Goal: Task Accomplishment & Management: Use online tool/utility

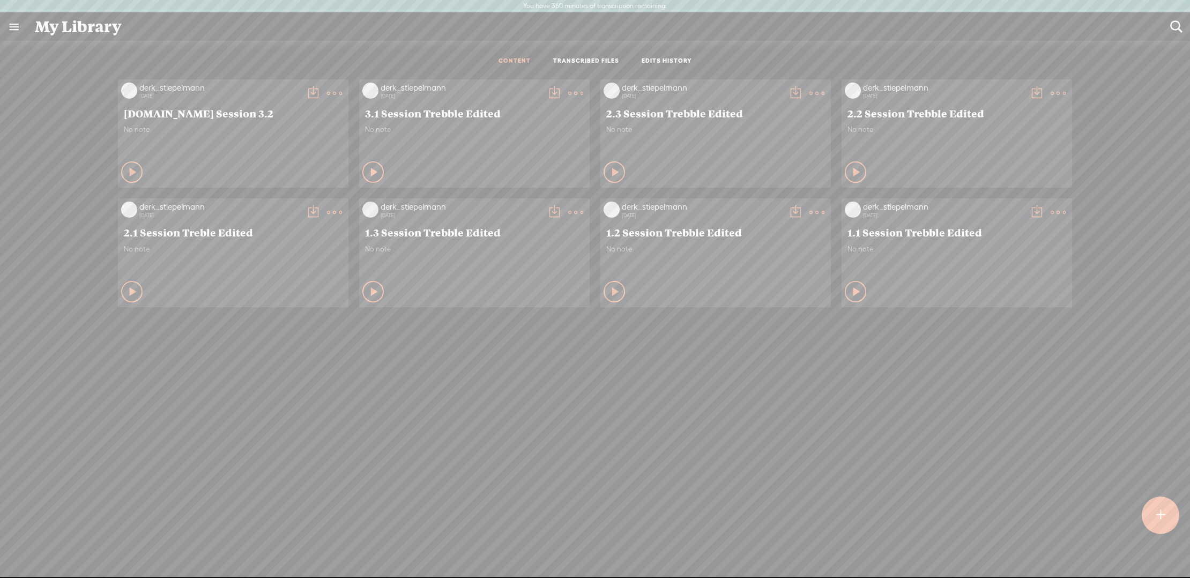
click at [1159, 512] on t at bounding box center [1160, 515] width 9 height 24
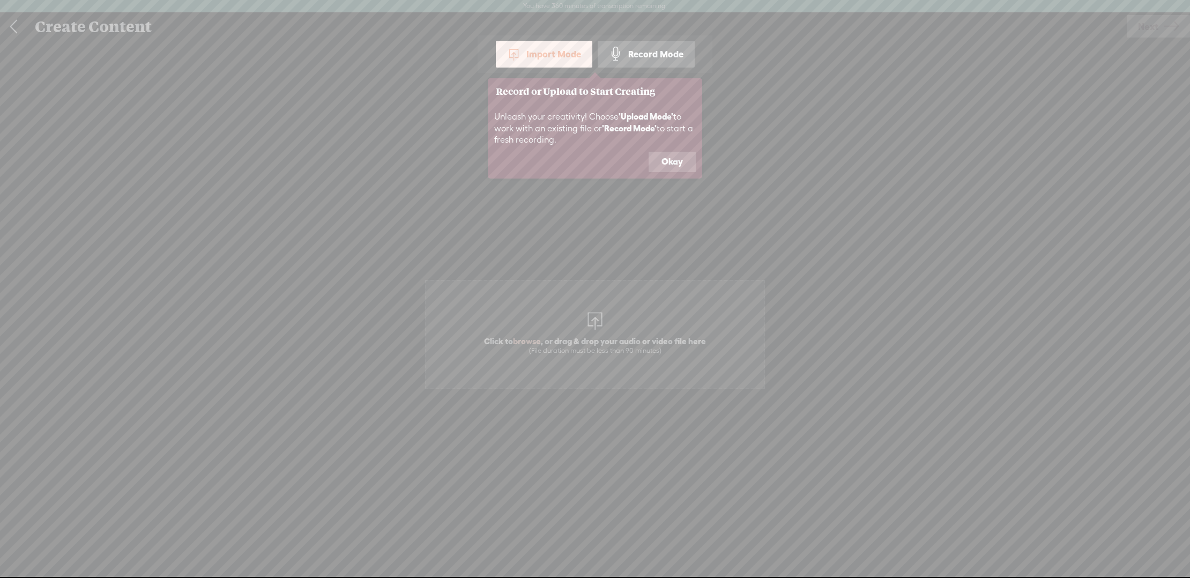
click at [569, 56] on div "Import Mode" at bounding box center [544, 54] width 97 height 27
click at [677, 167] on button "Okay" at bounding box center [672, 162] width 47 height 20
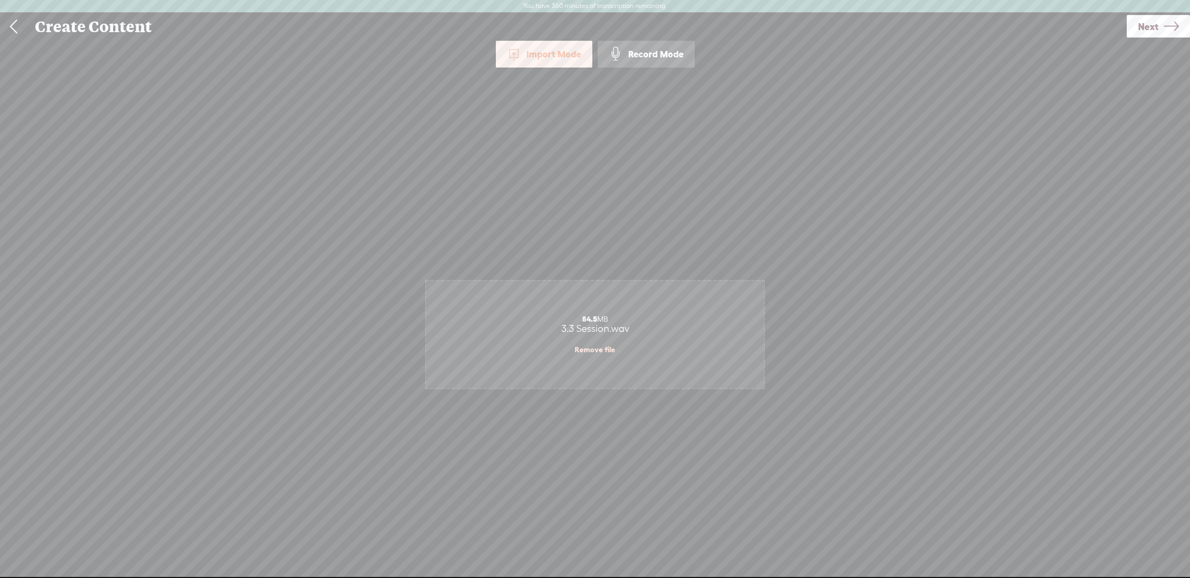
click at [1160, 26] on link "Next" at bounding box center [1158, 26] width 63 height 23
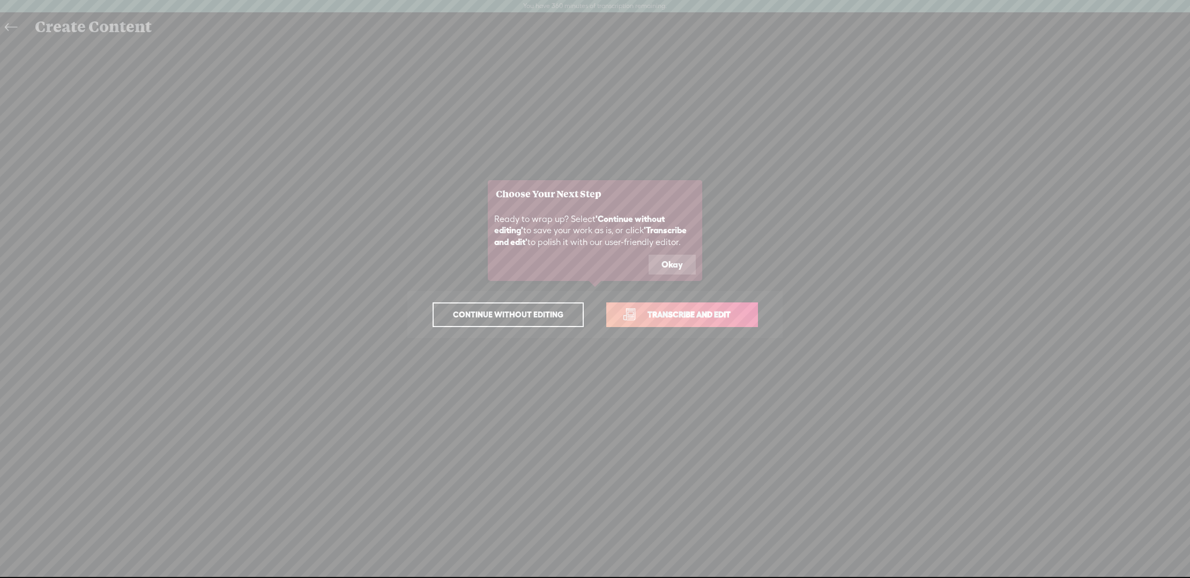
click at [683, 259] on button "Okay" at bounding box center [672, 265] width 47 height 20
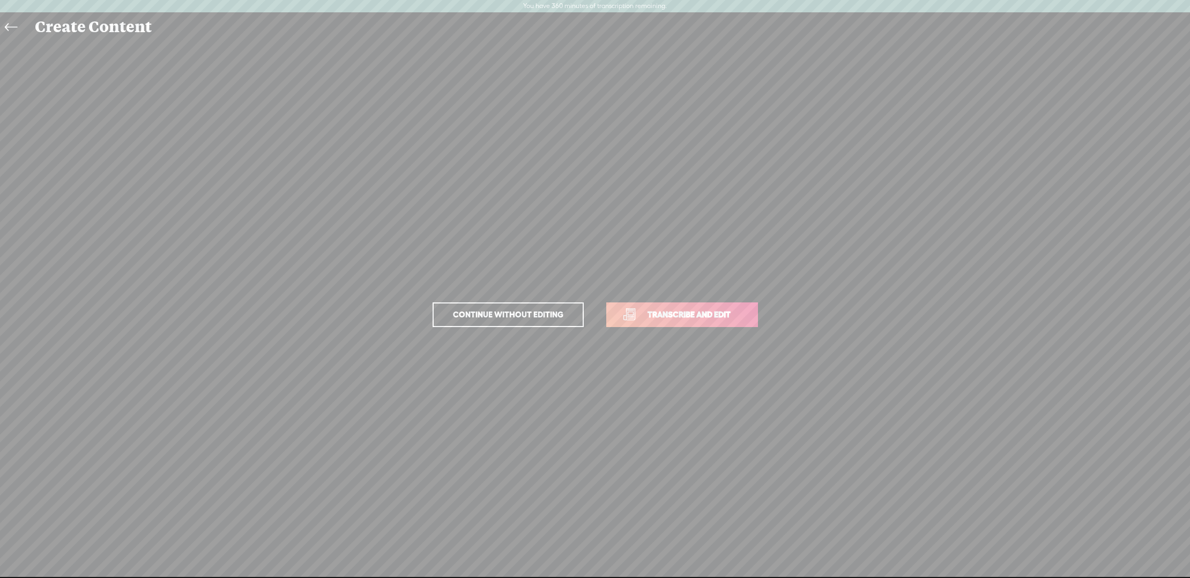
click at [707, 319] on span "Transcribe and edit" at bounding box center [689, 314] width 106 height 12
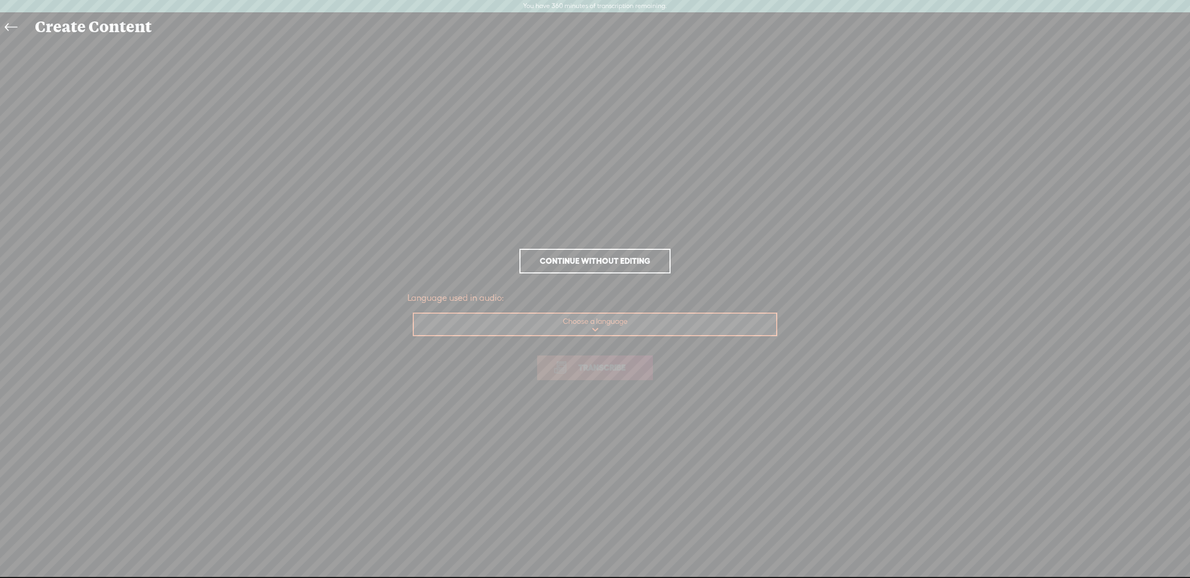
click at [603, 318] on select "Choose a language Afrikaans Albanian Amharic Arabic, Gulf Arabic, Modern Standa…" at bounding box center [596, 325] width 364 height 22
select select "en-US"
click at [414, 314] on select "Choose a language Afrikaans Albanian Amharic Arabic, Gulf Arabic, Modern Standa…" at bounding box center [596, 325] width 364 height 22
click at [603, 365] on span "Transcribe" at bounding box center [602, 367] width 70 height 12
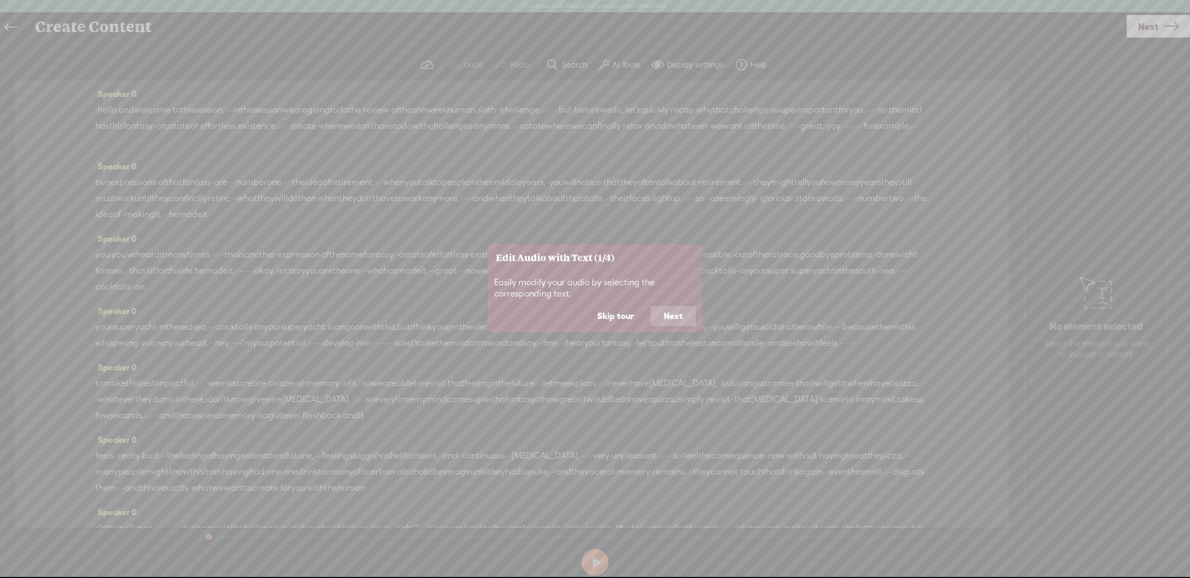
click at [671, 315] on button "Next" at bounding box center [673, 316] width 45 height 20
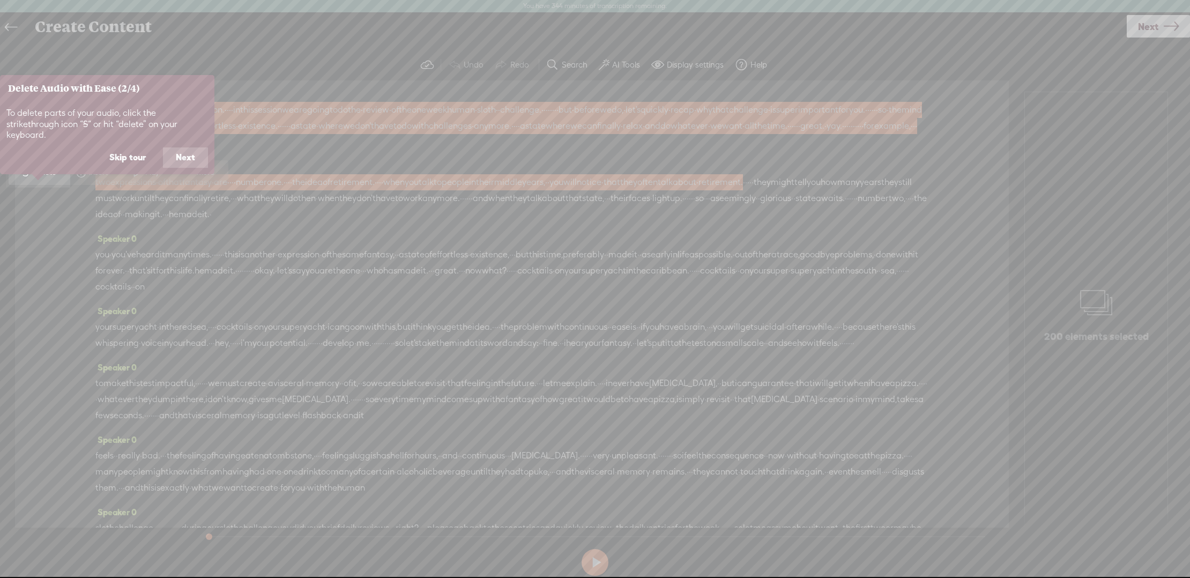
click at [191, 147] on button "Next" at bounding box center [185, 157] width 45 height 20
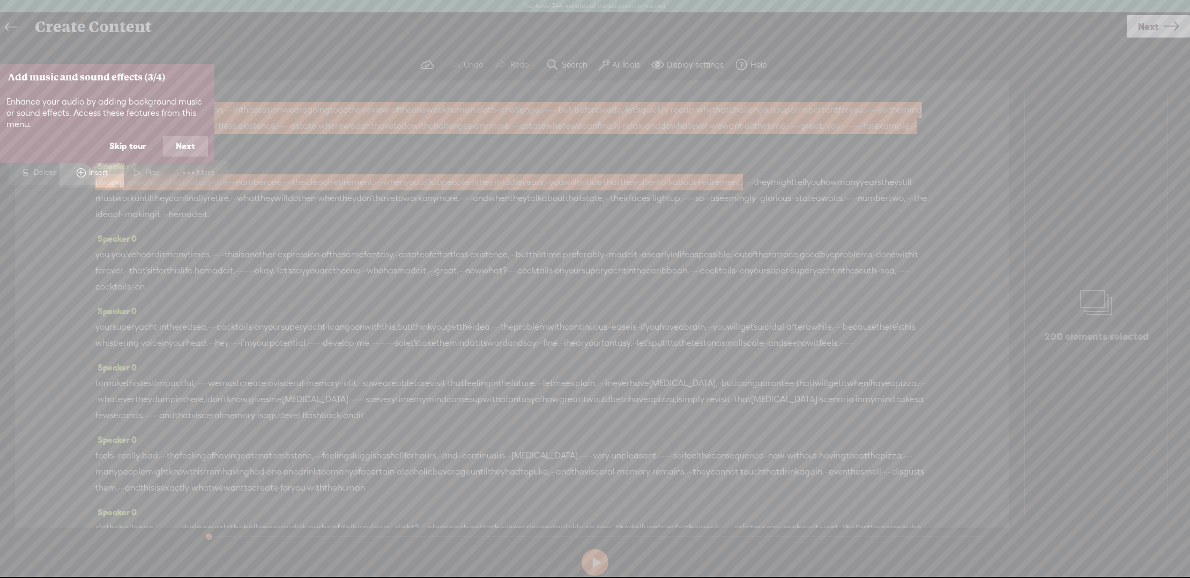
click at [191, 147] on button "Next" at bounding box center [185, 146] width 45 height 20
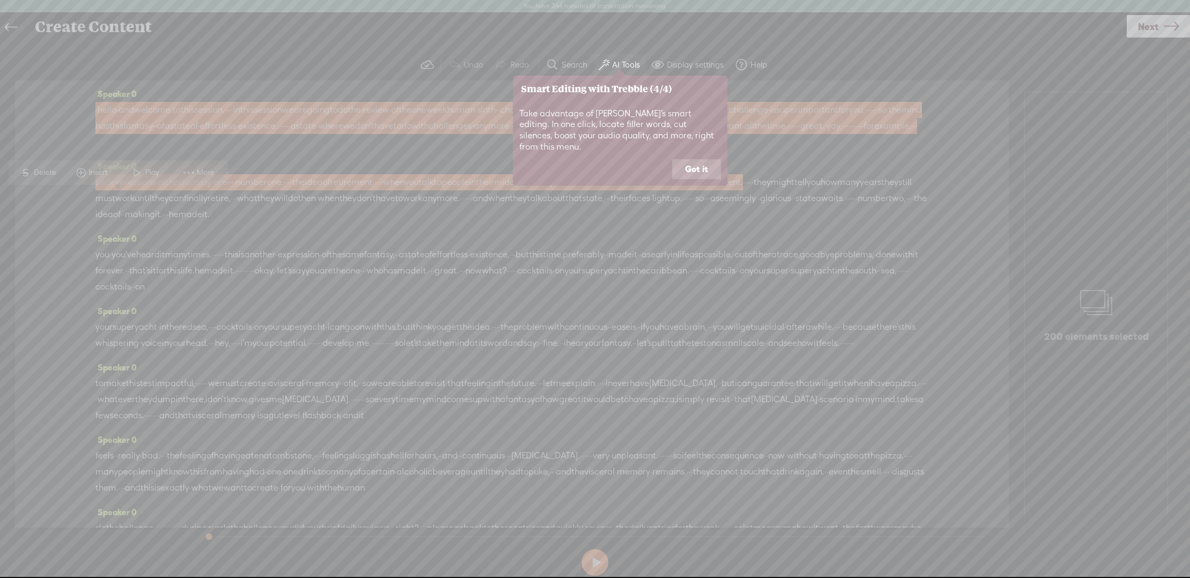
click at [702, 161] on button "Got it" at bounding box center [696, 169] width 49 height 20
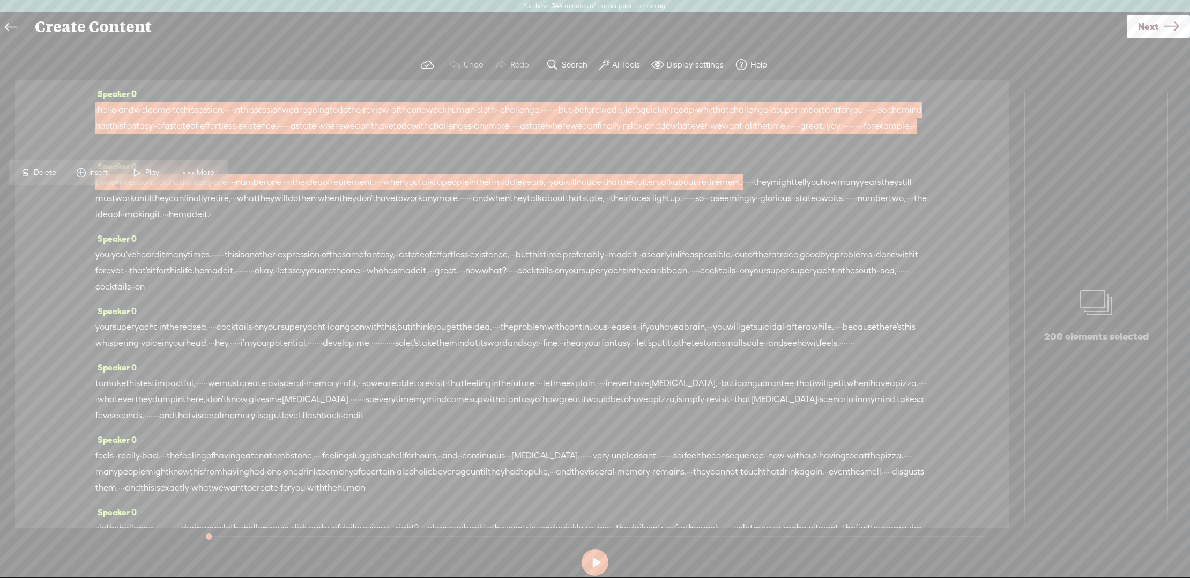
click at [713, 118] on span "that" at bounding box center [721, 110] width 17 height 16
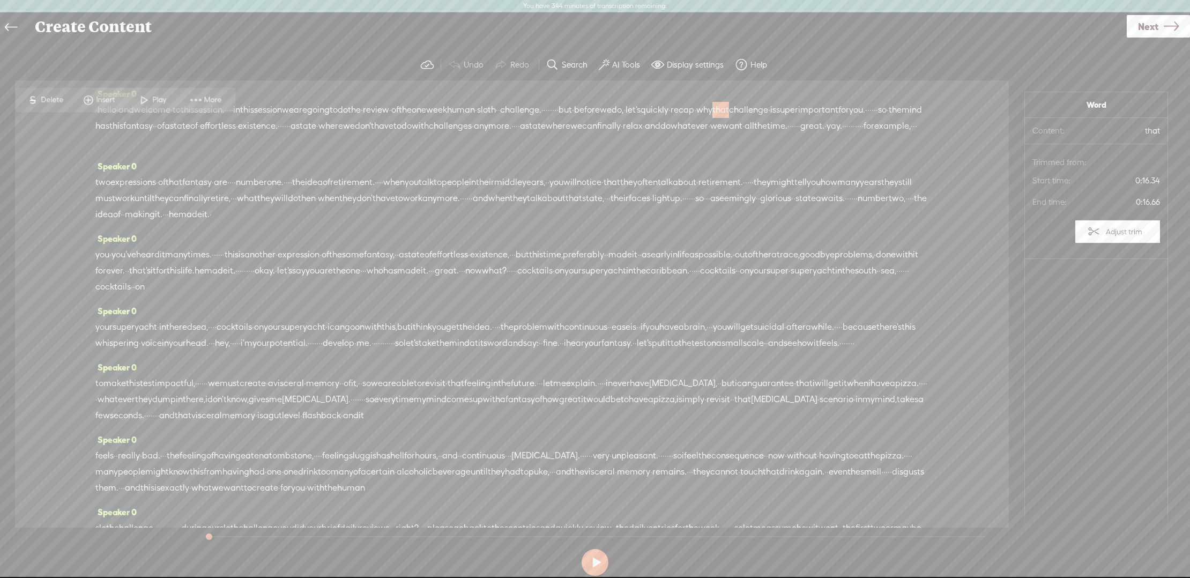
click at [60, 167] on div "Speaker 0 · hello · and welcome · to this session. · · · · in this session we a…" at bounding box center [512, 303] width 994 height 447
click at [108, 111] on div "S Delete Insert Play More" at bounding box center [126, 99] width 220 height 25
click at [113, 111] on div "S Delete Insert Play More" at bounding box center [126, 99] width 220 height 25
click at [96, 110] on div "S Delete Insert Play More" at bounding box center [126, 99] width 220 height 25
click at [100, 111] on div "S Delete Insert Play More" at bounding box center [126, 99] width 220 height 25
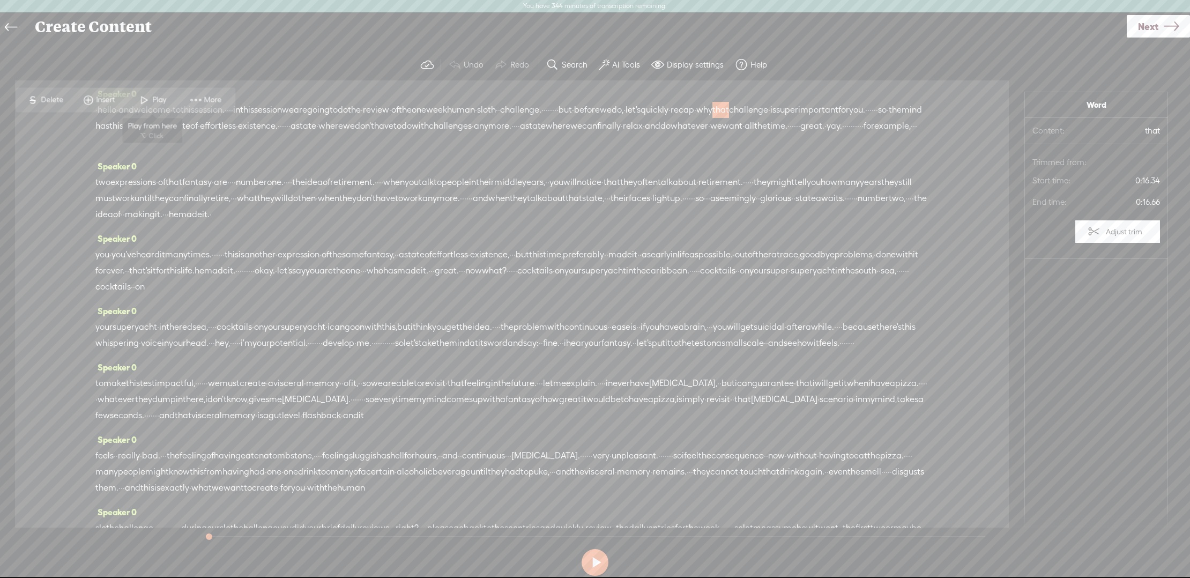
click at [161, 95] on span "Play" at bounding box center [160, 100] width 17 height 11
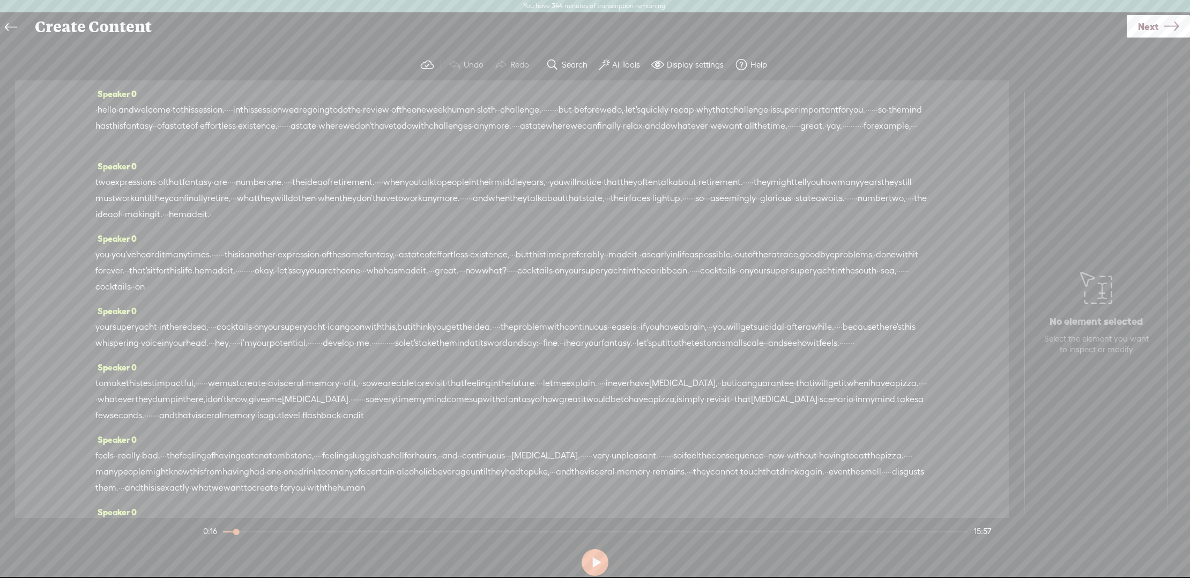
click at [98, 108] on span "·" at bounding box center [96, 110] width 2 height 16
click at [112, 109] on span "hello" at bounding box center [107, 110] width 19 height 16
click at [134, 81] on span at bounding box center [132, 83] width 16 height 19
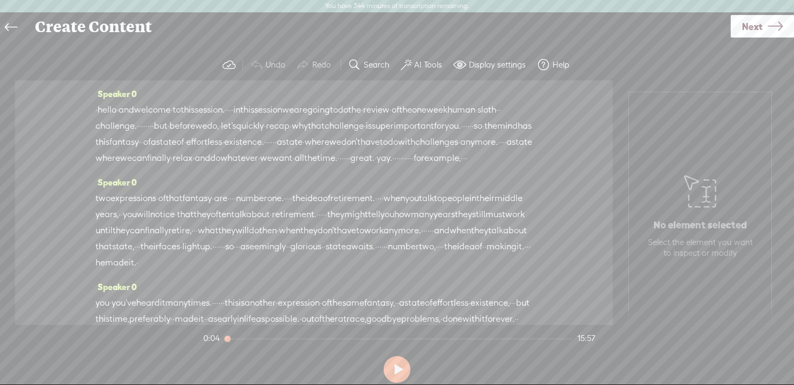
click at [107, 110] on span "hello" at bounding box center [107, 110] width 19 height 16
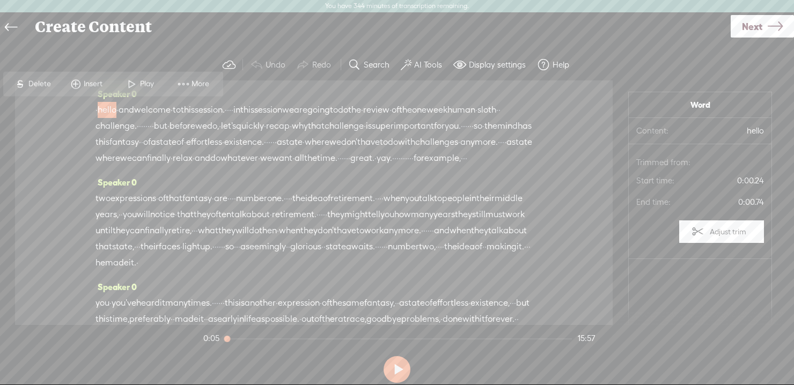
click at [106, 112] on span "hello" at bounding box center [107, 110] width 19 height 16
click at [112, 115] on span "hello" at bounding box center [107, 110] width 19 height 16
click at [412, 118] on span "one" at bounding box center [419, 110] width 14 height 16
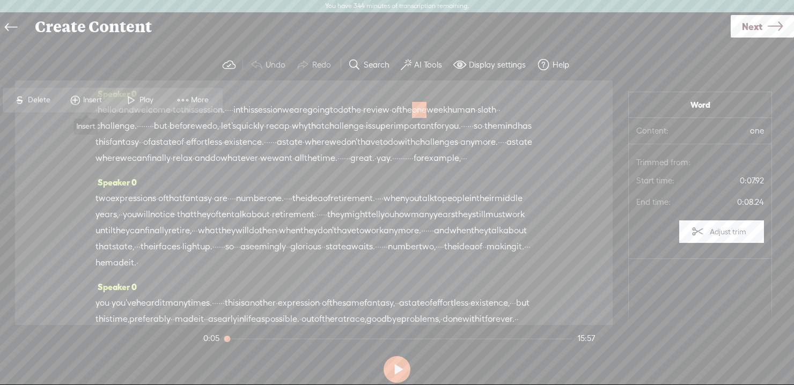
click at [107, 108] on span "Insert" at bounding box center [86, 99] width 54 height 19
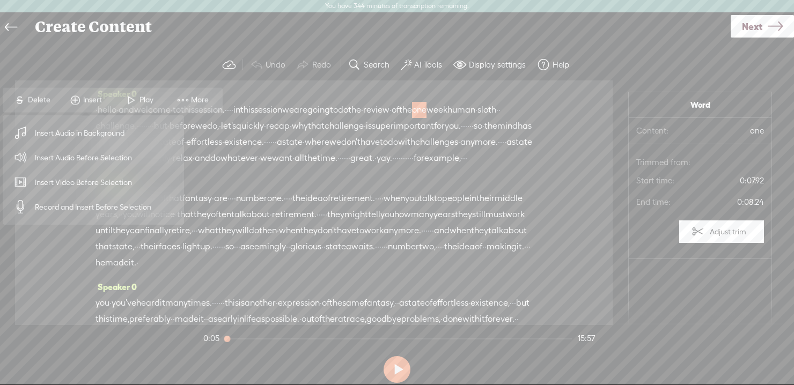
click at [329, 150] on span "we" at bounding box center [335, 142] width 12 height 16
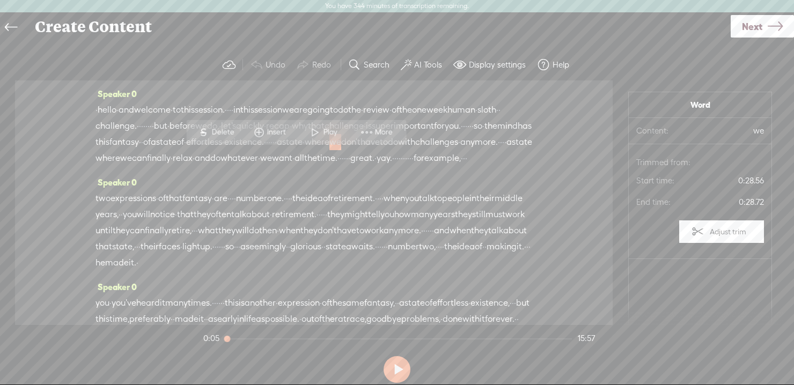
click at [116, 113] on span "hello" at bounding box center [107, 110] width 19 height 16
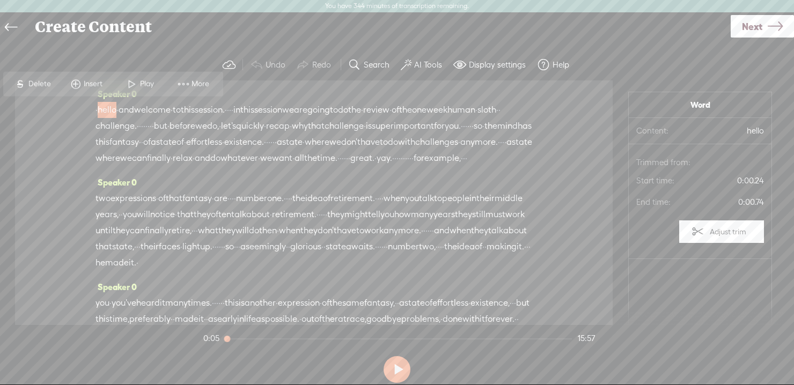
click at [150, 83] on span "Play" at bounding box center [148, 83] width 17 height 11
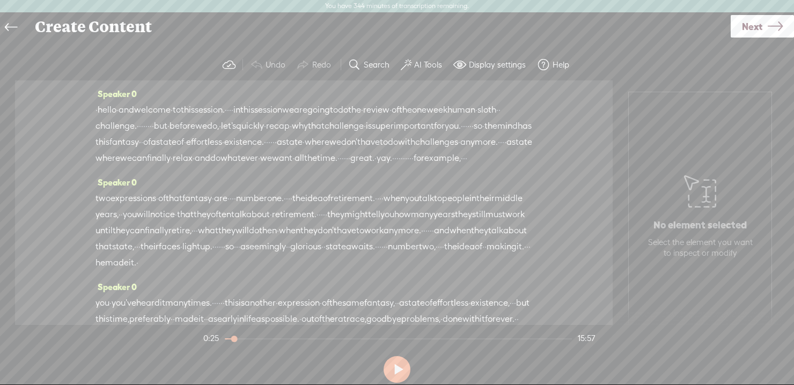
click at [151, 143] on span "of" at bounding box center [147, 142] width 8 height 16
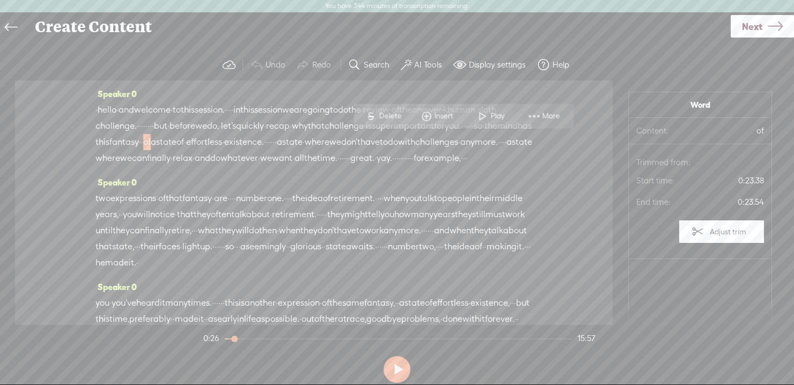
click at [143, 144] on span "·" at bounding box center [142, 142] width 2 height 16
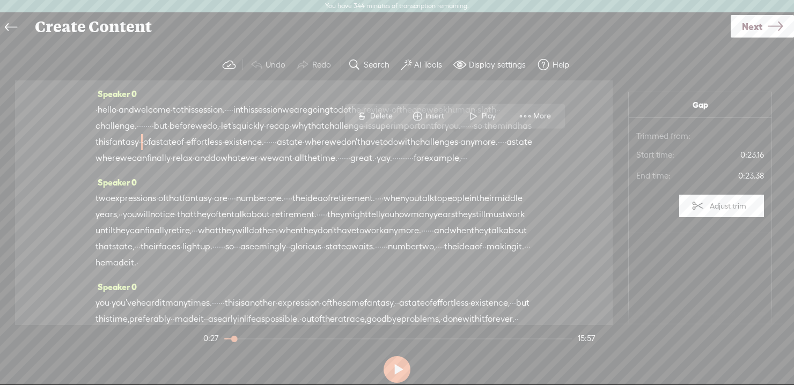
click at [151, 144] on span "of" at bounding box center [147, 142] width 8 height 16
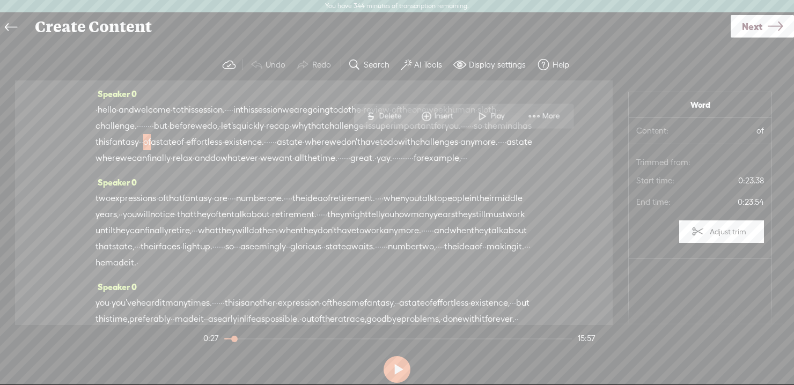
click at [151, 145] on span "of" at bounding box center [147, 142] width 8 height 16
click at [141, 145] on span "·" at bounding box center [140, 142] width 2 height 16
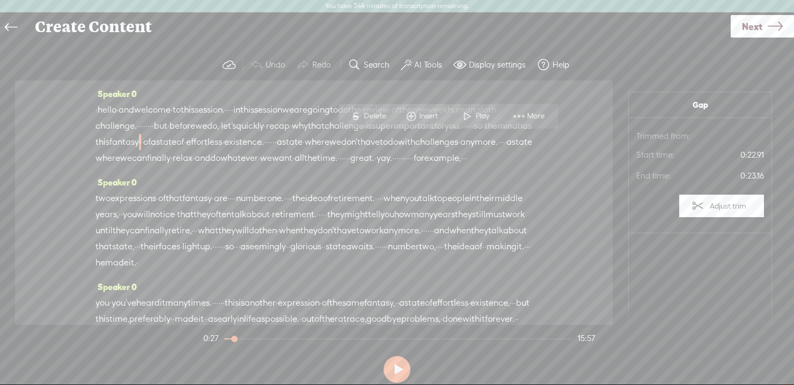
click at [472, 119] on span at bounding box center [467, 115] width 16 height 19
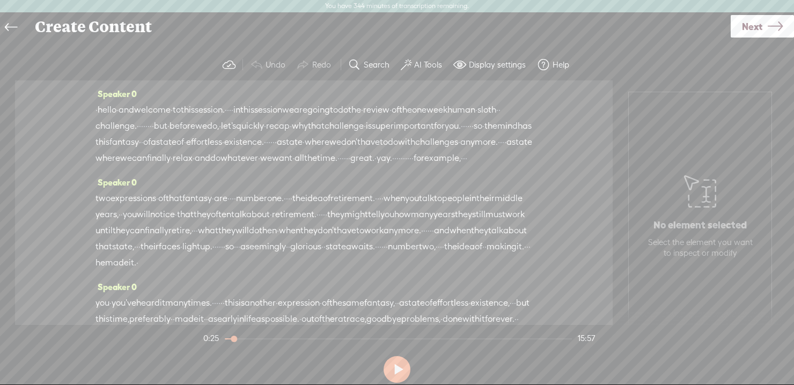
click at [184, 144] on span "of" at bounding box center [180, 142] width 8 height 16
click at [186, 145] on span "·" at bounding box center [185, 142] width 2 height 16
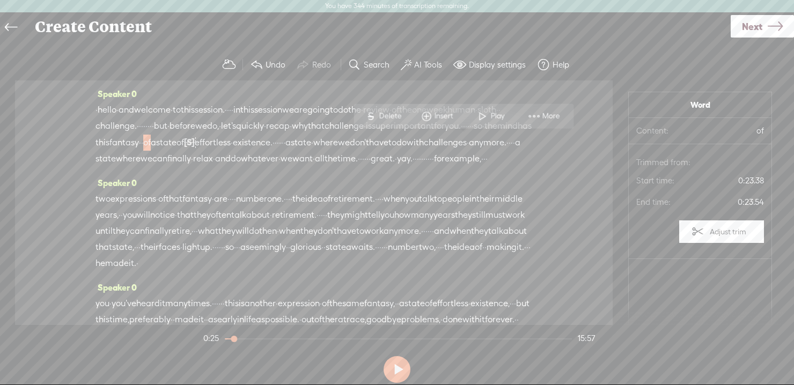
click at [151, 146] on span "of" at bounding box center [147, 143] width 8 height 16
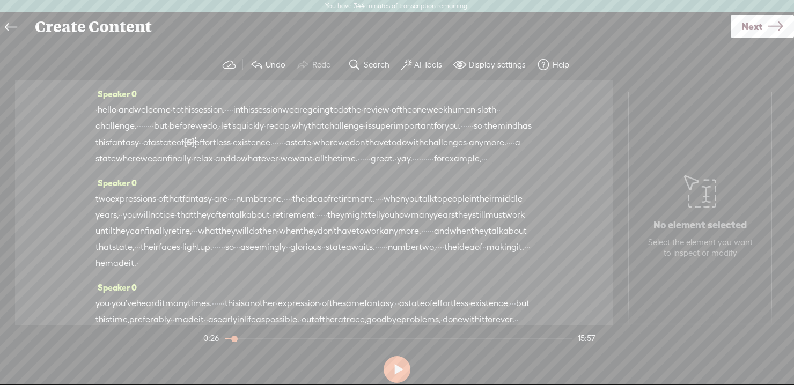
click at [151, 146] on span "of" at bounding box center [147, 143] width 8 height 16
click at [271, 64] on label "Undo" at bounding box center [275, 65] width 20 height 11
click at [151, 145] on span "of" at bounding box center [147, 142] width 8 height 16
click at [398, 150] on span "with" at bounding box center [406, 142] width 17 height 16
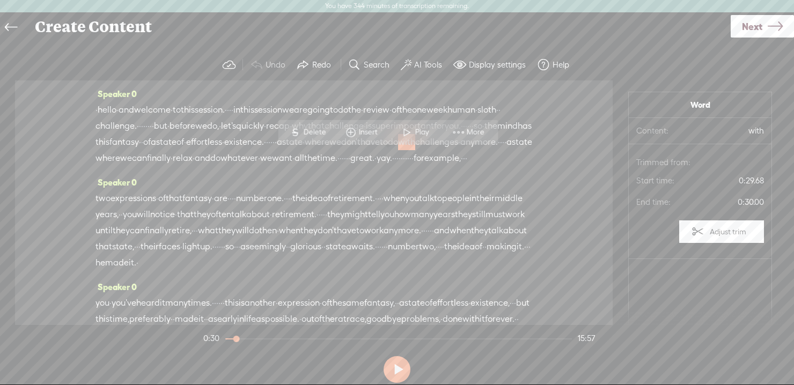
click at [388, 150] on span "do" at bounding box center [393, 142] width 10 height 16
click at [344, 135] on span "Insert" at bounding box center [351, 132] width 21 height 11
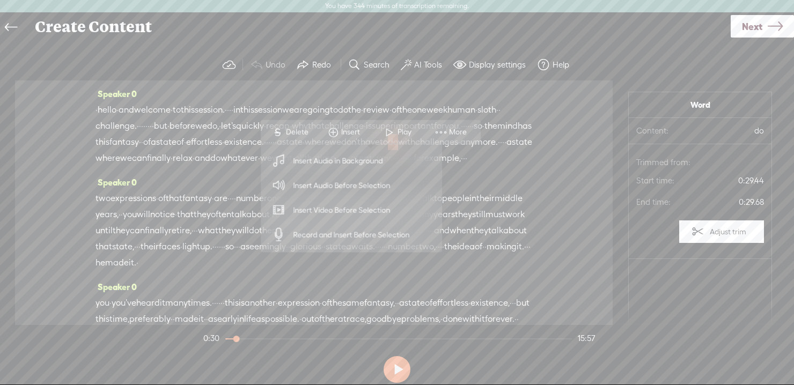
click at [491, 166] on div "· hello · and welcome · to this session. · · · · in this session we are going t…" at bounding box center [313, 134] width 436 height 64
click at [327, 234] on span "Record and Insert Before Selection" at bounding box center [351, 235] width 159 height 24
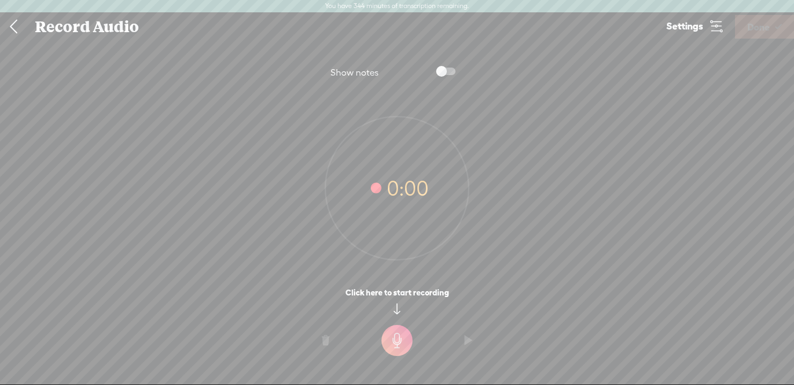
click at [392, 343] on t at bounding box center [396, 340] width 31 height 31
click at [397, 351] on t at bounding box center [396, 347] width 31 height 31
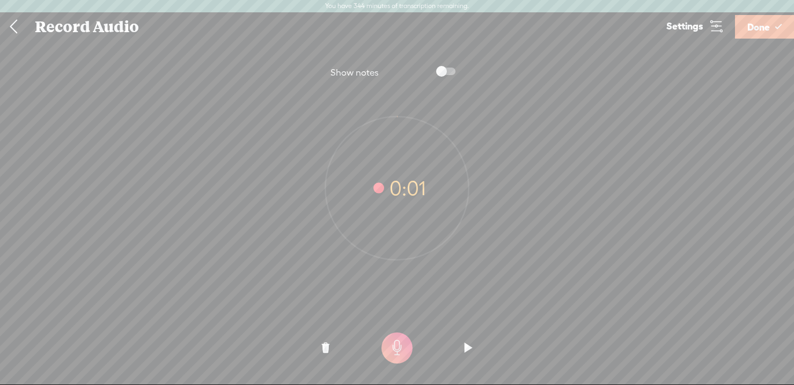
click at [762, 32] on span "Done" at bounding box center [758, 26] width 23 height 27
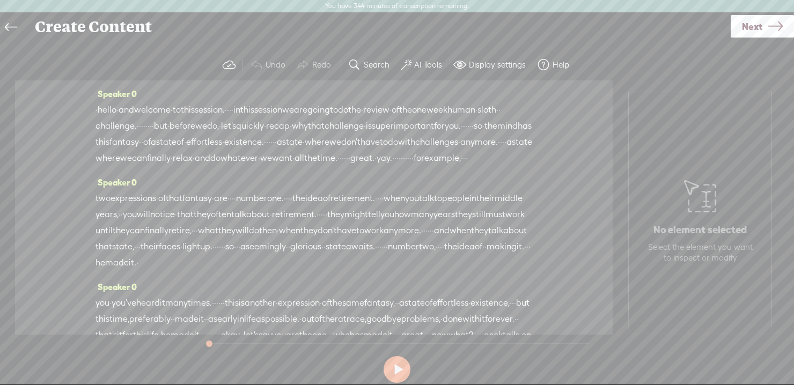
click at [360, 150] on span "have" at bounding box center [369, 142] width 19 height 16
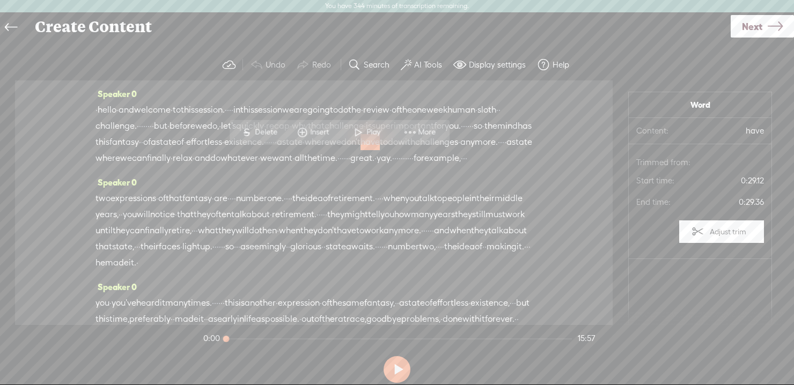
click at [360, 150] on span "have" at bounding box center [369, 142] width 19 height 16
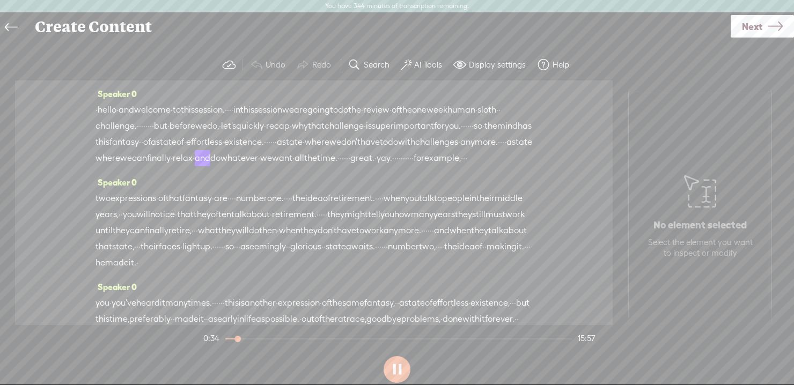
click at [402, 380] on button at bounding box center [396, 369] width 27 height 27
click at [19, 29] on link at bounding box center [14, 27] width 24 height 25
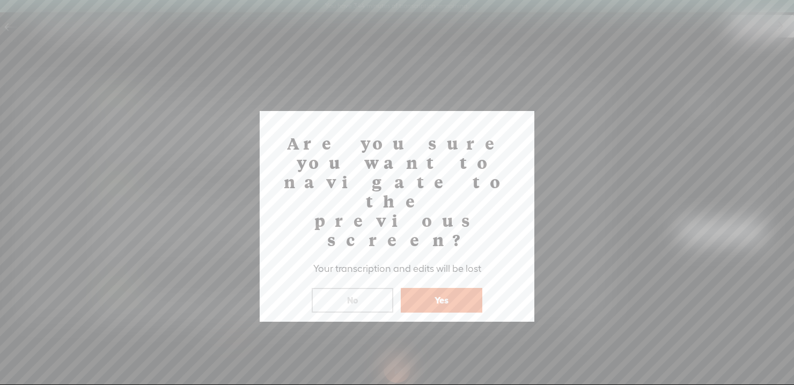
click at [376, 288] on button "No" at bounding box center [352, 300] width 81 height 25
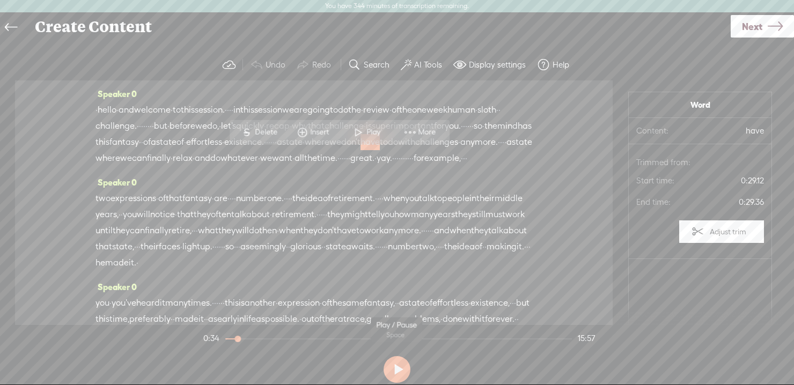
click at [393, 372] on button at bounding box center [396, 369] width 27 height 27
click at [396, 372] on button at bounding box center [396, 369] width 27 height 27
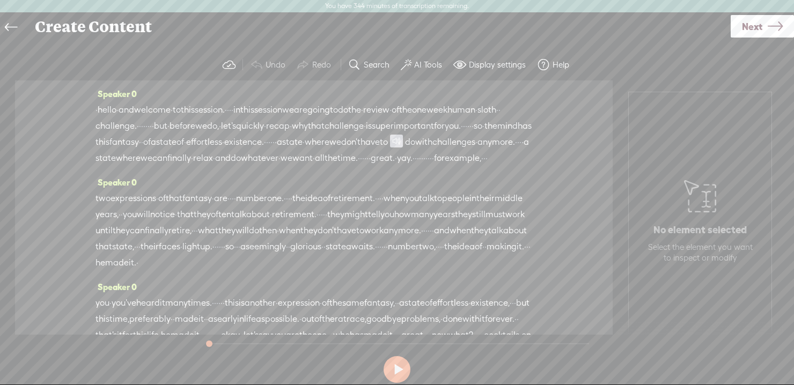
click at [115, 114] on span "hello" at bounding box center [107, 110] width 19 height 16
click at [329, 150] on span "we" at bounding box center [335, 142] width 12 height 16
click at [390, 147] on span at bounding box center [396, 141] width 13 height 13
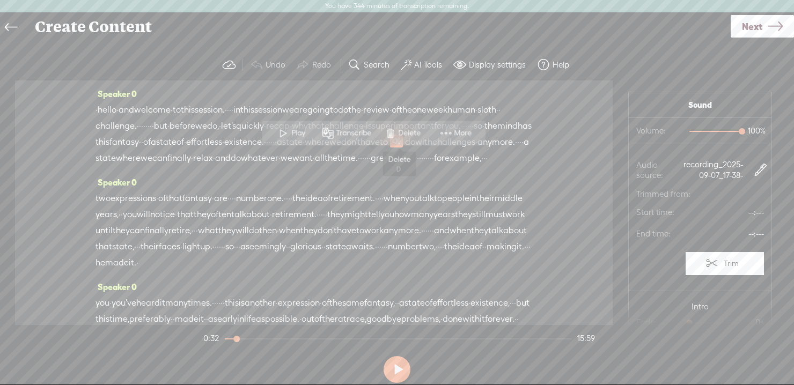
click at [393, 132] on span at bounding box center [390, 132] width 16 height 19
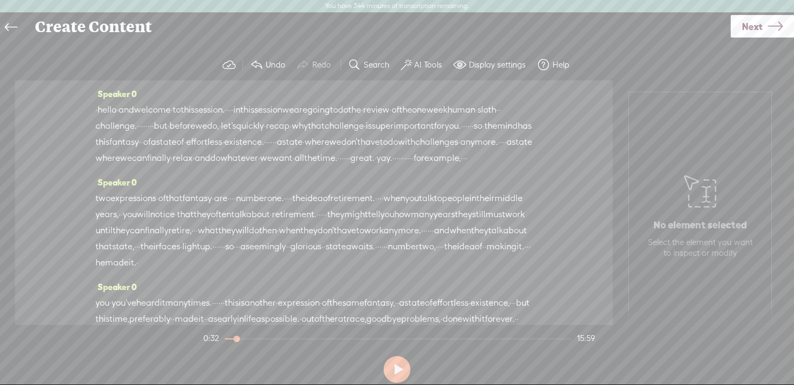
click at [341, 150] on span "don't" at bounding box center [350, 142] width 19 height 16
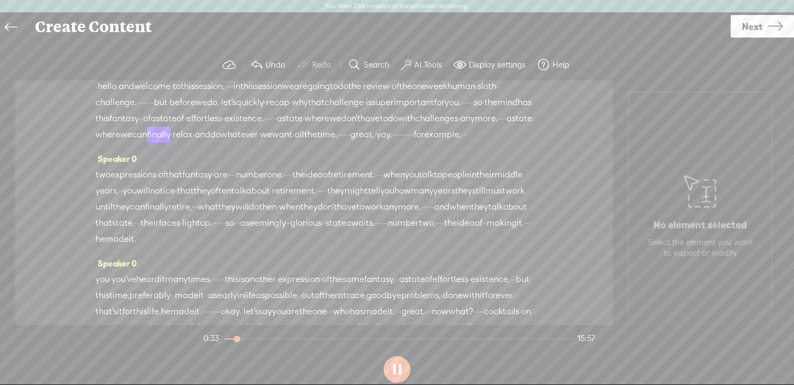
scroll to position [38, 0]
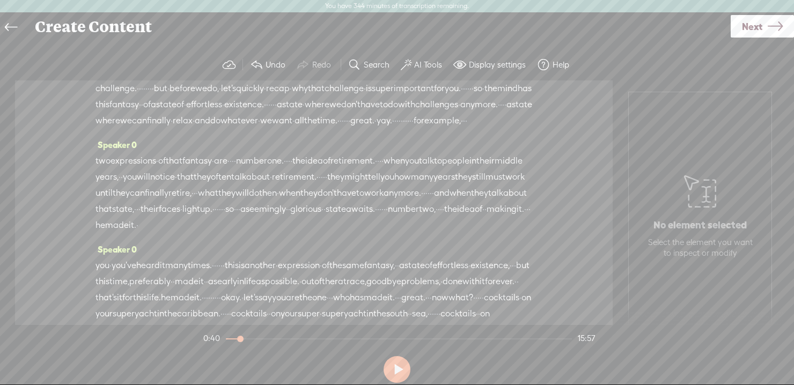
drag, startPoint x: 486, startPoint y: 134, endPoint x: 457, endPoint y: 136, distance: 29.5
click at [457, 129] on div "· hello · and welcome · to this session. · · · · in this session we are going t…" at bounding box center [313, 96] width 436 height 64
click at [272, 129] on span "we" at bounding box center [266, 121] width 12 height 16
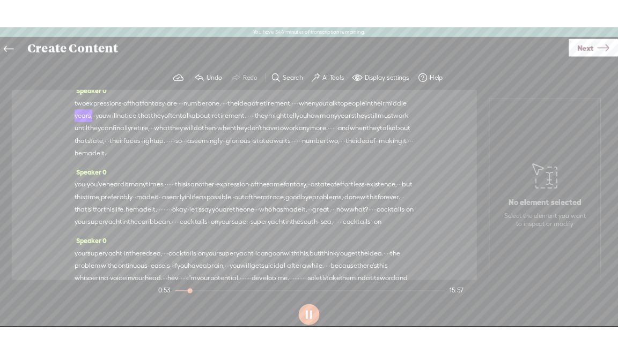
scroll to position [102, 0]
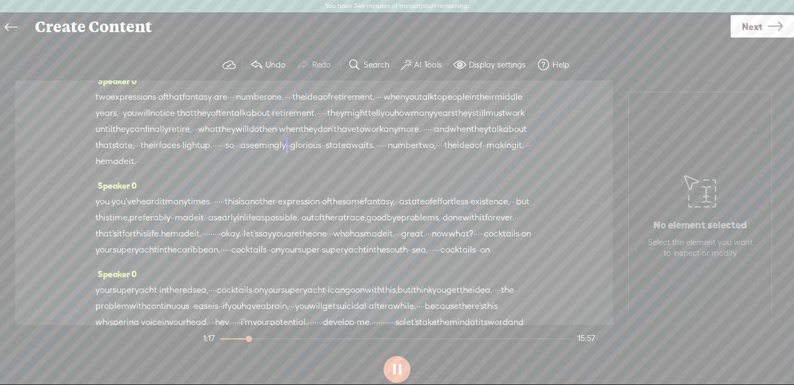
click at [397, 380] on button at bounding box center [396, 369] width 27 height 27
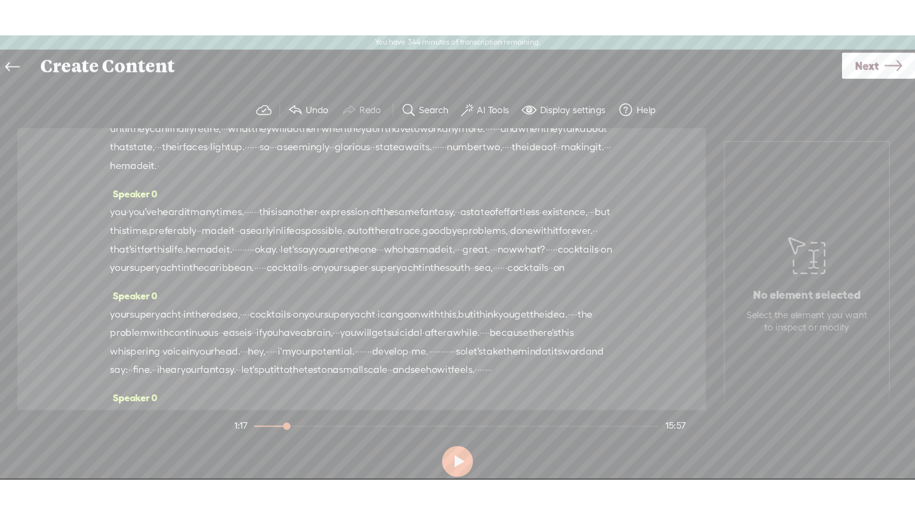
scroll to position [86, 0]
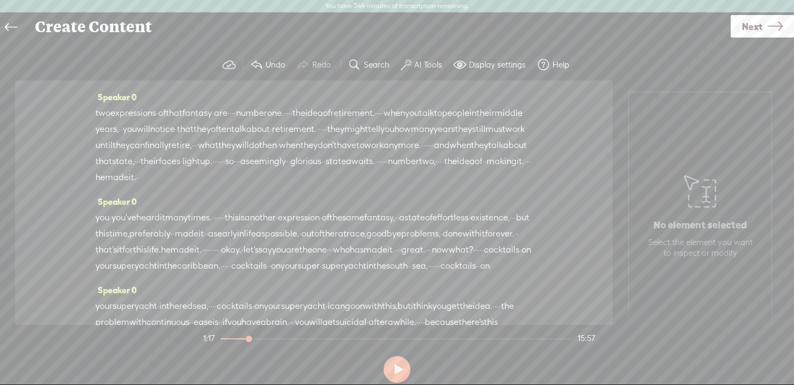
click at [400, 374] on button at bounding box center [396, 369] width 27 height 27
click at [149, 169] on span "their" at bounding box center [149, 161] width 18 height 16
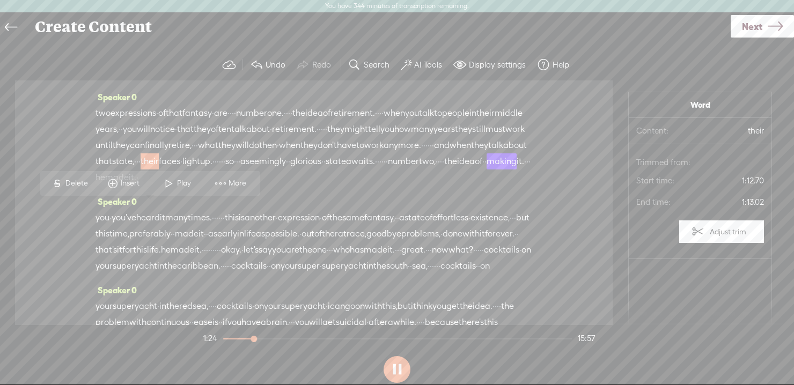
click at [153, 169] on span "their" at bounding box center [149, 161] width 18 height 16
click at [149, 169] on span "their" at bounding box center [149, 161] width 18 height 16
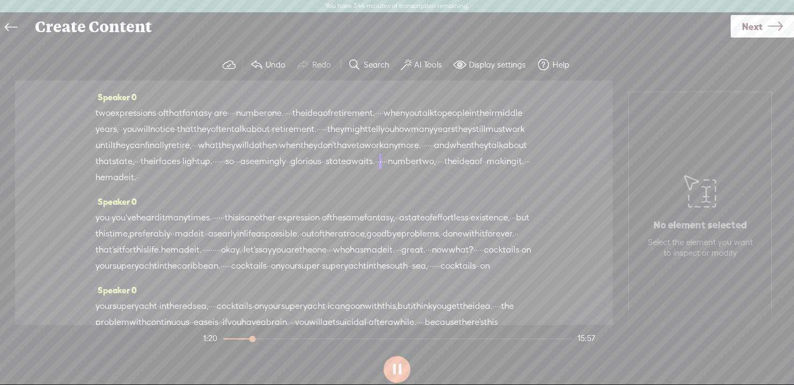
click at [364, 153] on span "work" at bounding box center [373, 145] width 19 height 16
click at [258, 81] on span "whatever" at bounding box center [239, 73] width 38 height 16
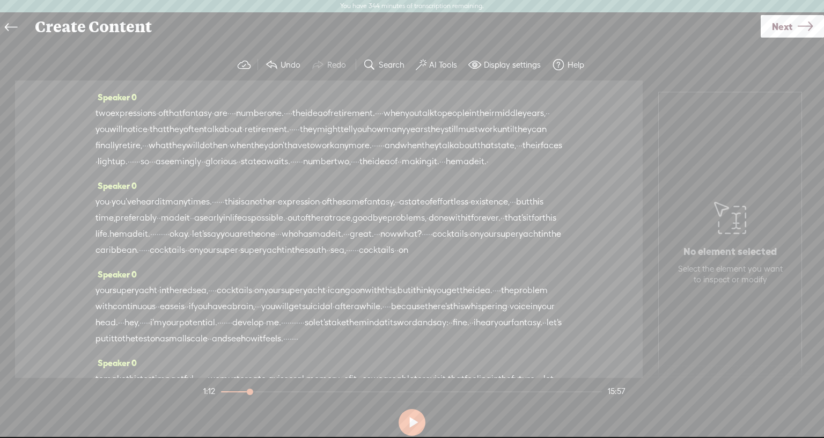
drag, startPoint x: 250, startPoint y: 176, endPoint x: 268, endPoint y: 177, distance: 17.7
click at [268, 169] on div "two expressions · of that fantasy · are · · · · number one. · · · · the idea of…" at bounding box center [328, 137] width 466 height 64
click at [307, 154] on span "to" at bounding box center [311, 146] width 8 height 16
drag, startPoint x: 265, startPoint y: 176, endPoint x: 243, endPoint y: 178, distance: 21.5
click at [243, 170] on div "two expressions · of that fantasy · are · · · · number one. · · · · the idea of…" at bounding box center [328, 137] width 466 height 65
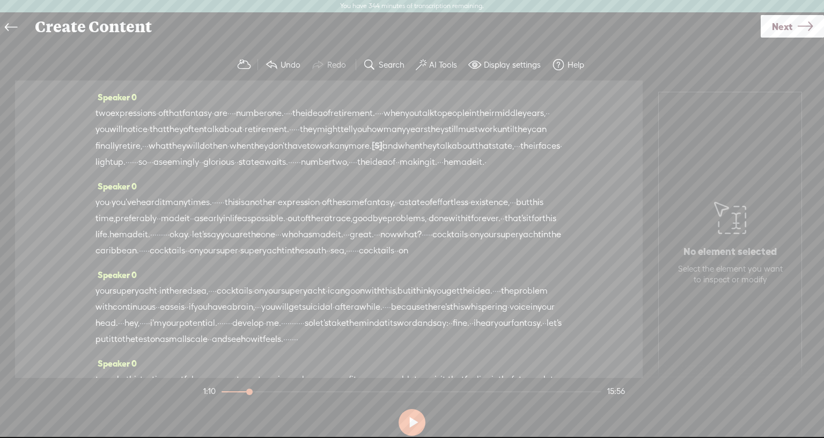
click at [307, 154] on span "to" at bounding box center [311, 146] width 8 height 16
click at [307, 153] on span "to" at bounding box center [311, 145] width 8 height 16
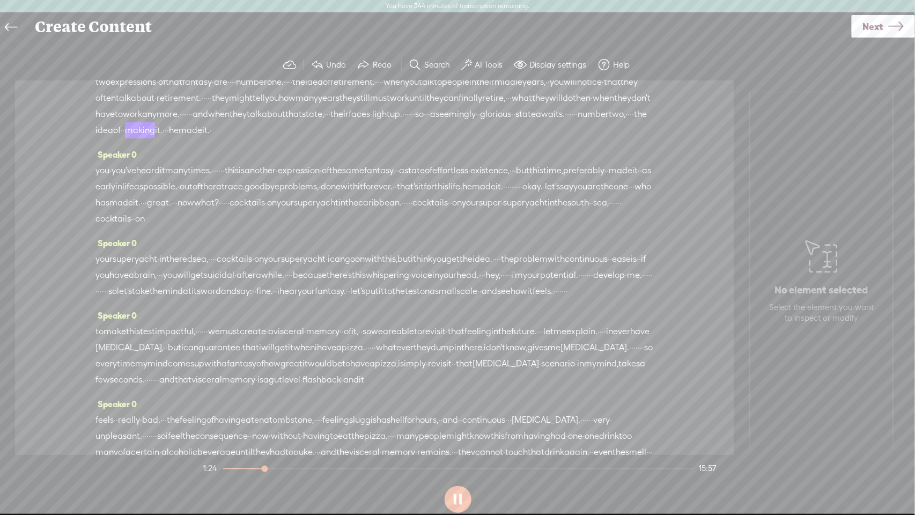
scroll to position [117, 0]
drag, startPoint x: 119, startPoint y: 199, endPoint x: 93, endPoint y: 200, distance: 25.8
click at [93, 200] on div "Speaker 0 · hello · and welcome · to this session. · · · · in this session we a…" at bounding box center [374, 267] width 719 height 374
click at [609, 122] on span "two," at bounding box center [617, 114] width 17 height 16
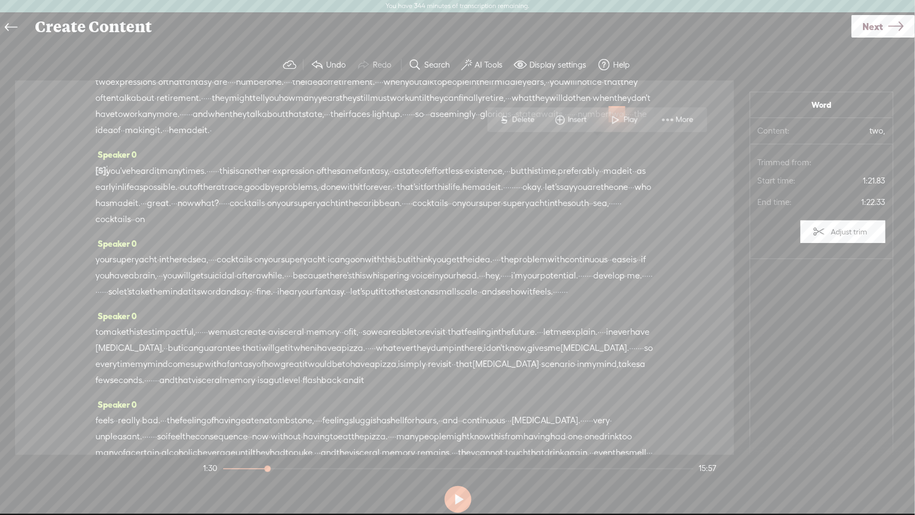
click at [179, 138] on span "he" at bounding box center [174, 130] width 10 height 16
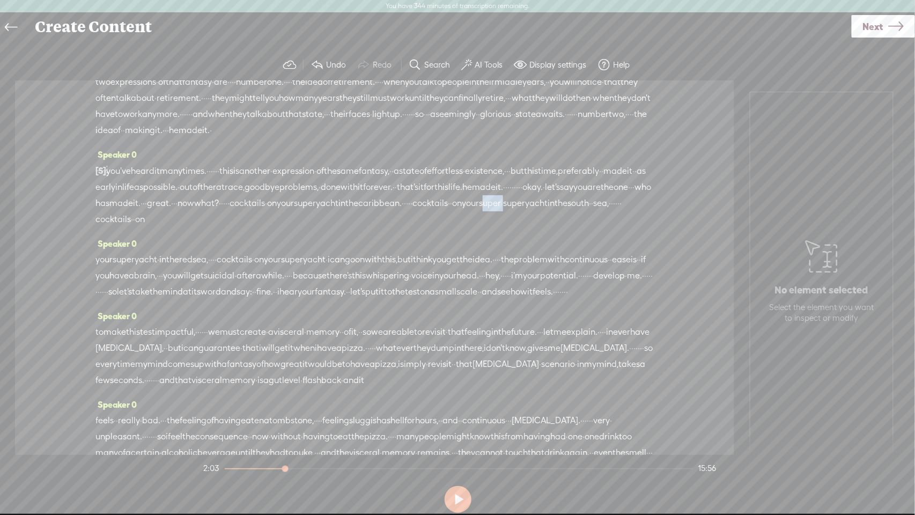
drag, startPoint x: 471, startPoint y: 252, endPoint x: 446, endPoint y: 253, distance: 25.2
click at [446, 227] on div "[S] you · you've heard it many times. · · · · · · this is another · expression …" at bounding box center [374, 194] width 558 height 65
click at [412, 212] on span "cocktails" at bounding box center [429, 204] width 35 height 16
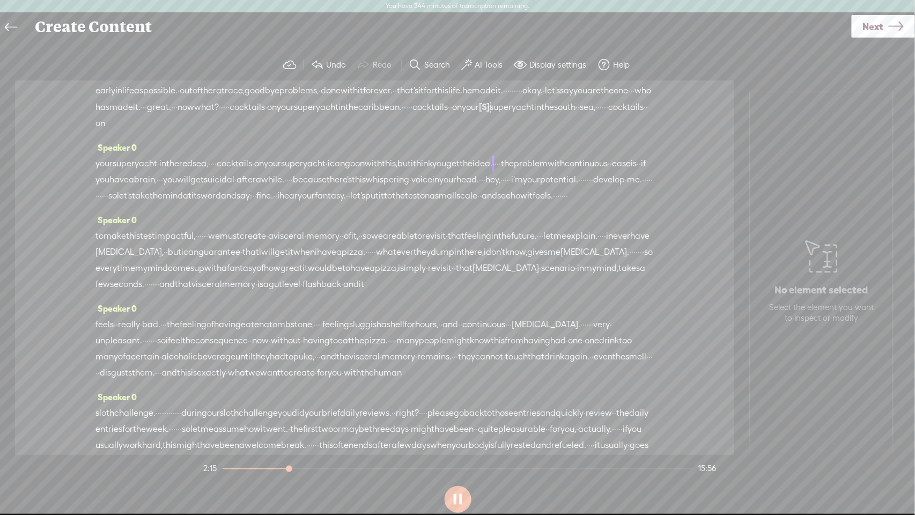
scroll to position [214, 0]
drag, startPoint x: 533, startPoint y: 243, endPoint x: 499, endPoint y: 244, distance: 34.4
click at [499, 203] on div "your superyacht · in the red sea, · · · · cocktails · on your superyacht · i ca…" at bounding box center [374, 179] width 558 height 48
click at [593, 187] on span "develop" at bounding box center [609, 179] width 32 height 16
drag, startPoint x: 498, startPoint y: 242, endPoint x: 509, endPoint y: 241, distance: 10.7
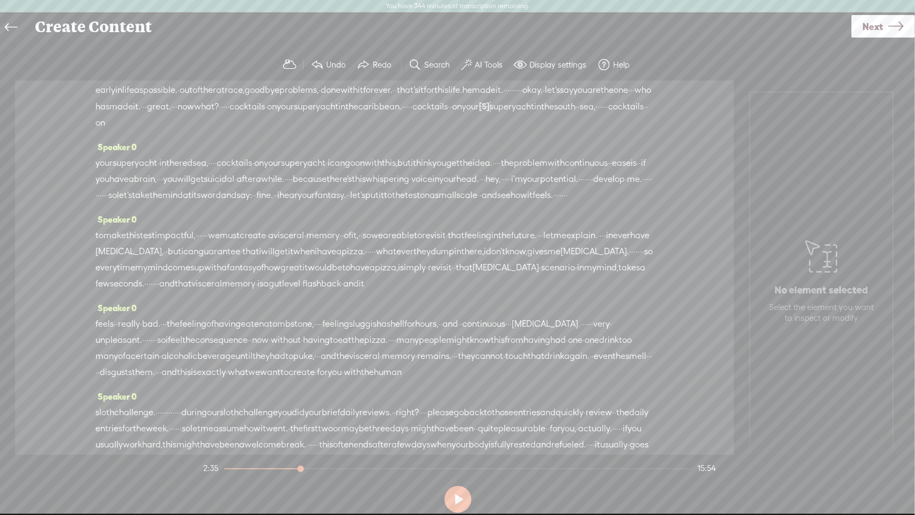
click at [509, 203] on div "your superyacht · in the red sea, · · · · cocktails · on your superyacht · i ca…" at bounding box center [374, 179] width 558 height 48
click at [593, 187] on span "develop" at bounding box center [609, 179] width 32 height 16
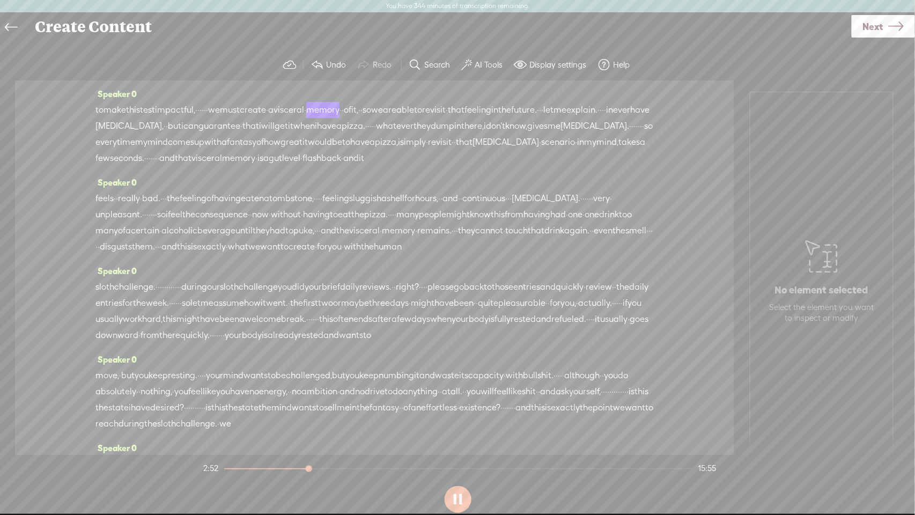
scroll to position [341, 0]
drag, startPoint x: 421, startPoint y: 182, endPoint x: 416, endPoint y: 187, distance: 6.9
click at [416, 165] on div "to make this test impactful, · · · · · · we must create · a visceral · memory ·…" at bounding box center [374, 133] width 558 height 64
click at [304, 117] on span "visceral" at bounding box center [288, 109] width 31 height 16
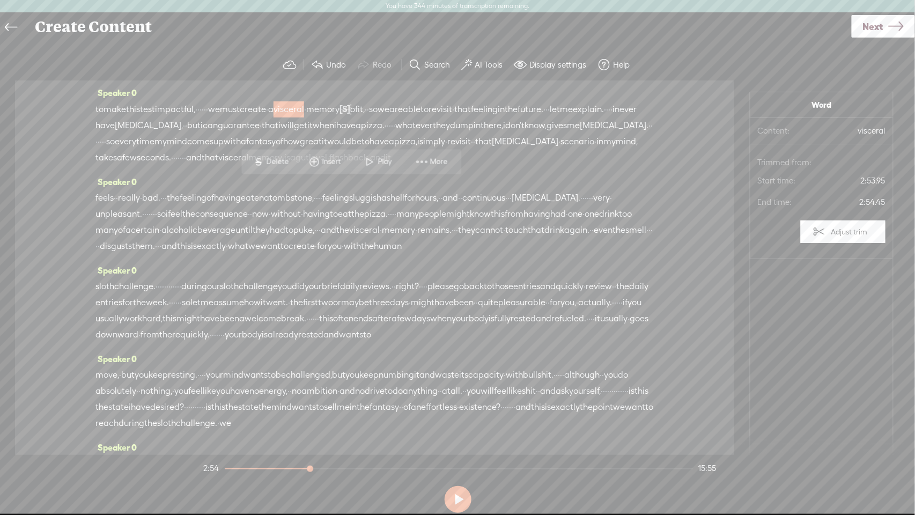
click at [304, 117] on span "visceral" at bounding box center [288, 109] width 31 height 16
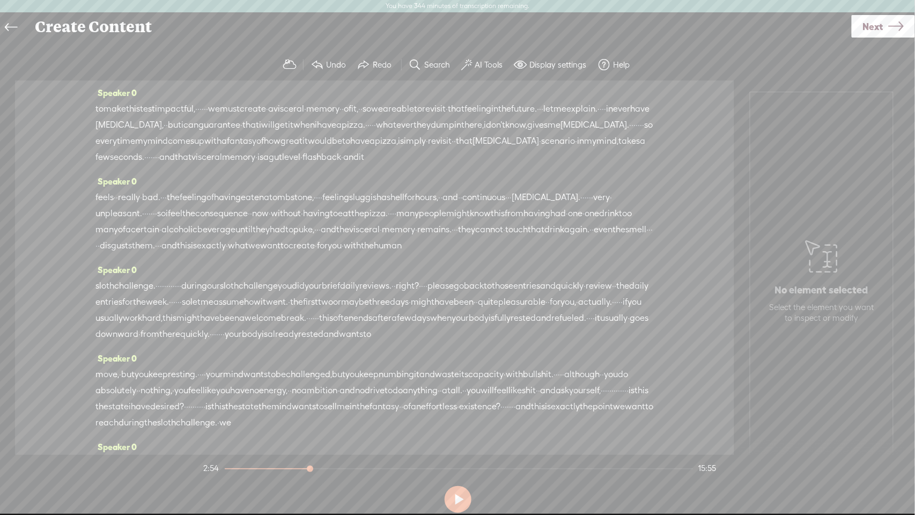
click at [304, 117] on span "visceral" at bounding box center [288, 109] width 31 height 16
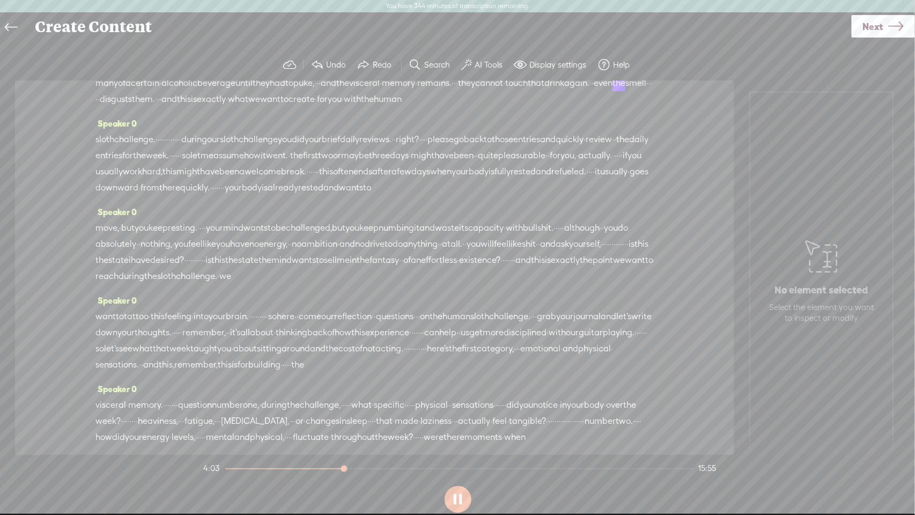
scroll to position [505, 0]
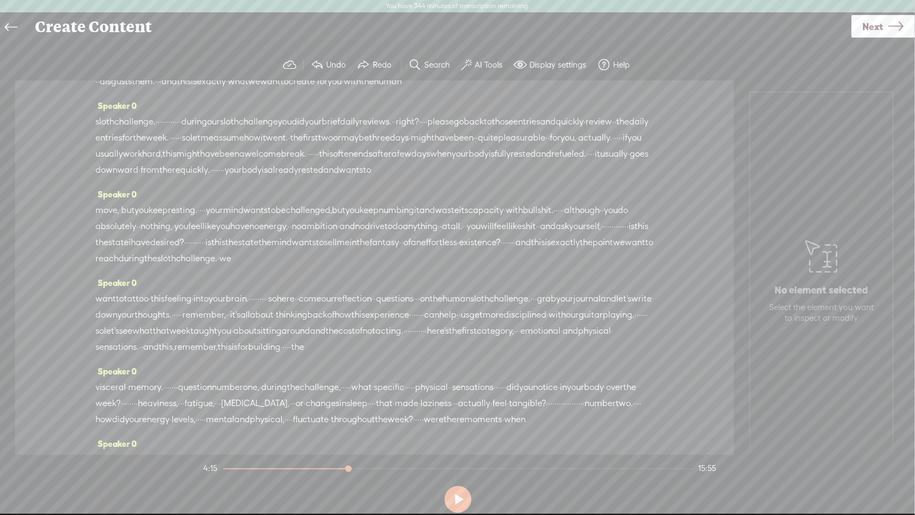
drag, startPoint x: 219, startPoint y: 228, endPoint x: 191, endPoint y: 231, distance: 27.4
click at [191, 178] on div "sloth challenge. · · · · · · · · · · · · during our sloth challenge you did you…" at bounding box center [374, 146] width 558 height 64
click at [124, 130] on span "challenge." at bounding box center [134, 122] width 41 height 16
click at [340, 90] on span "you" at bounding box center [335, 81] width 14 height 16
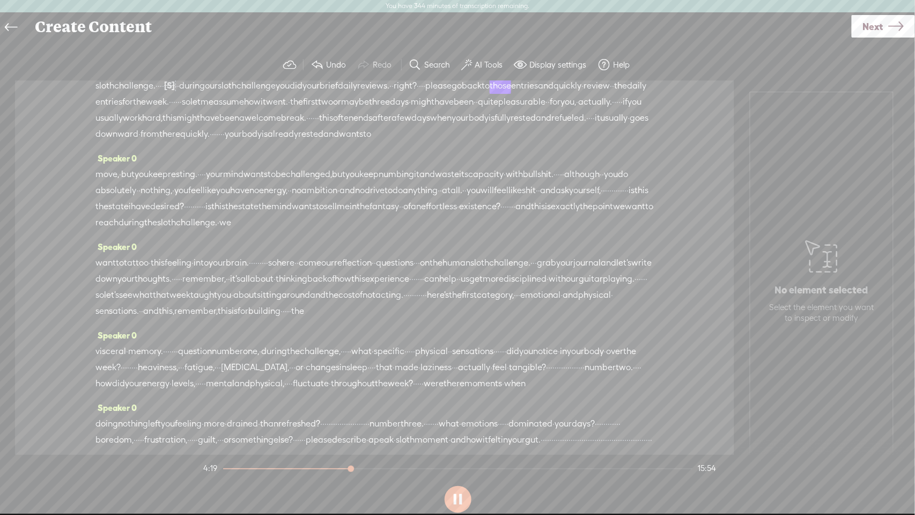
scroll to position [543, 0]
drag, startPoint x: 428, startPoint y: 228, endPoint x: 412, endPoint y: 229, distance: 16.1
click at [412, 141] on div "sloth challenge. · · · · [S] · · · · · · · · during our sloth challenge you did…" at bounding box center [374, 108] width 558 height 65
click at [550, 109] on span "for" at bounding box center [555, 101] width 11 height 16
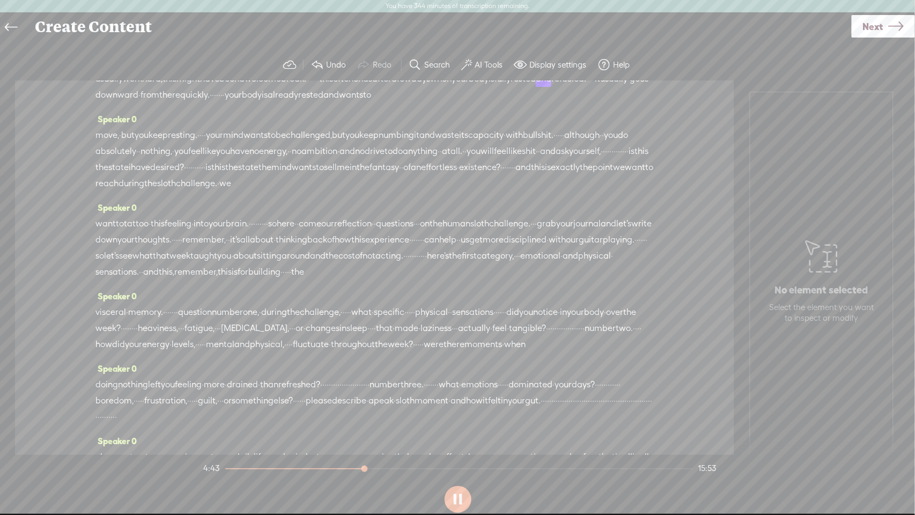
scroll to position [583, 0]
drag, startPoint x: 268, startPoint y: 217, endPoint x: 243, endPoint y: 218, distance: 25.2
click at [243, 101] on div "sloth challenge. · · · · [S] · · · · · · · · during our sloth challenge you did…" at bounding box center [374, 68] width 558 height 65
click at [103, 102] on span "downward" at bounding box center [116, 94] width 43 height 16
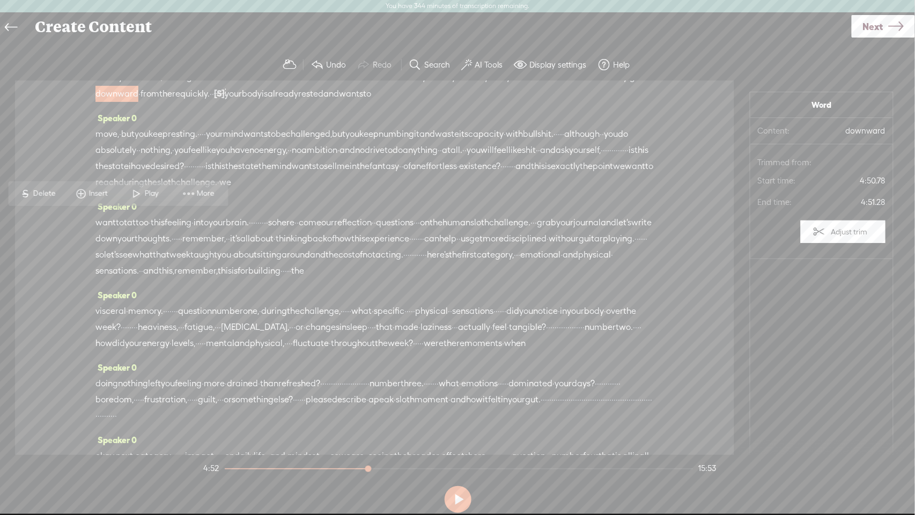
click at [103, 102] on span "downward" at bounding box center [116, 94] width 43 height 16
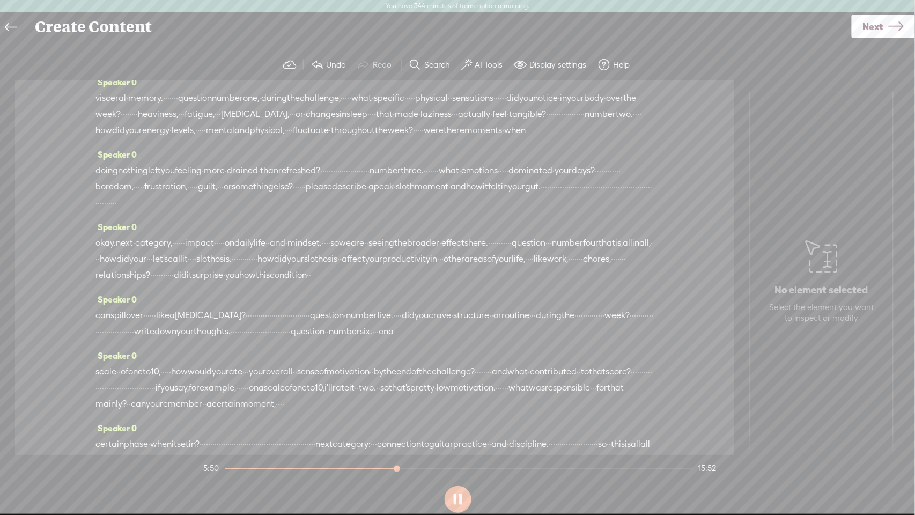
scroll to position [796, 0]
click at [365, 34] on span "experience" at bounding box center [387, 26] width 44 height 16
drag, startPoint x: 164, startPoint y: 187, endPoint x: 174, endPoint y: 187, distance: 10.7
click at [174, 66] on div "want to tattoo · this feeling · into your brain. · · · · · · · · · so here · · …" at bounding box center [374, 34] width 558 height 64
click at [365, 34] on span "experience" at bounding box center [387, 26] width 44 height 16
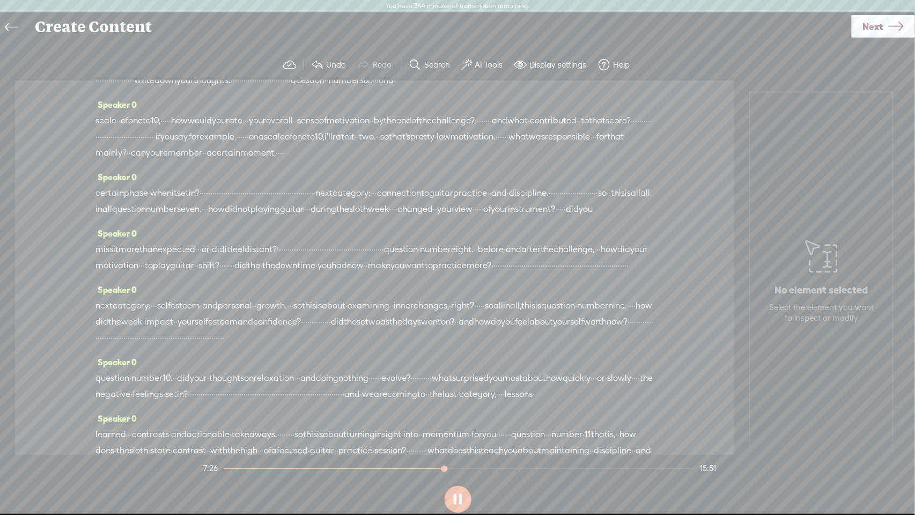
scroll to position [1048, 0]
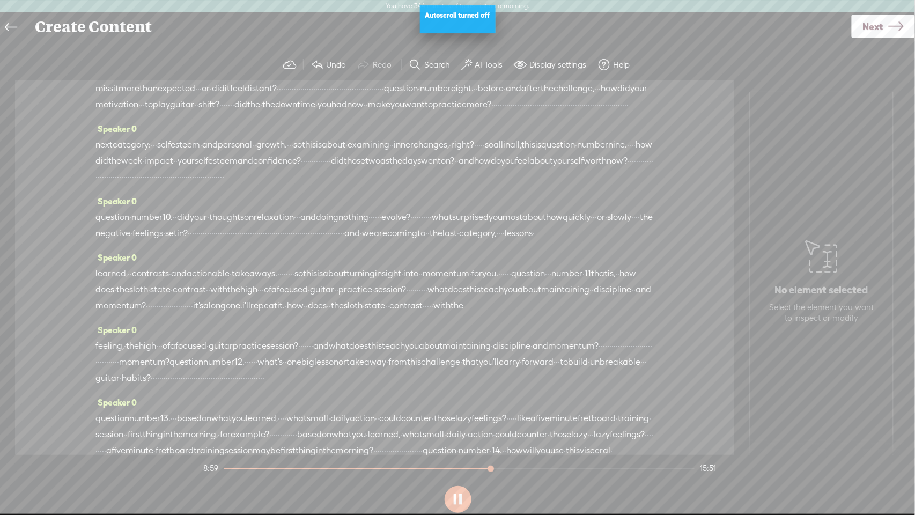
scroll to position [1186, 0]
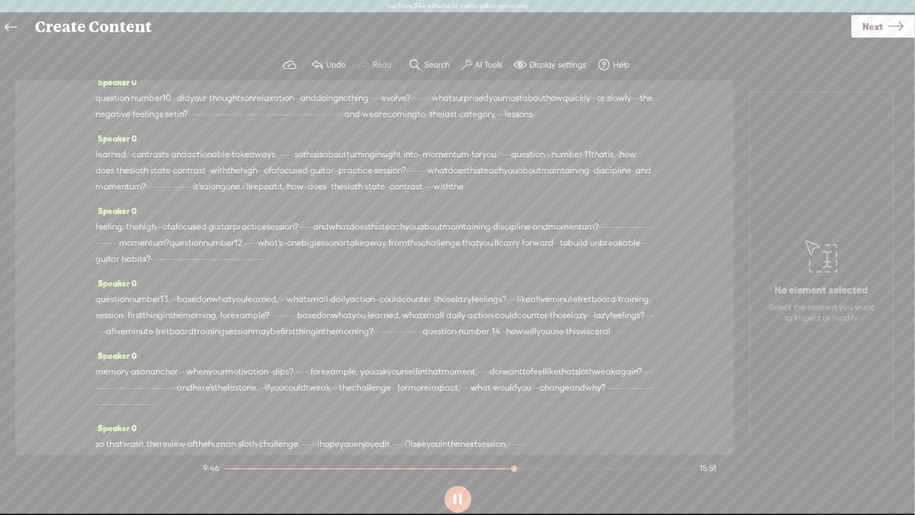
scroll to position [1328, 0]
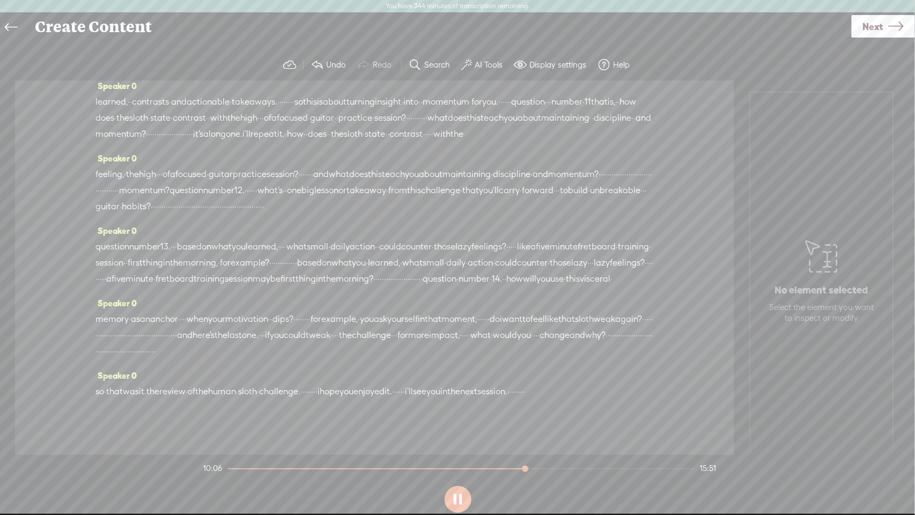
scroll to position [1387, 0]
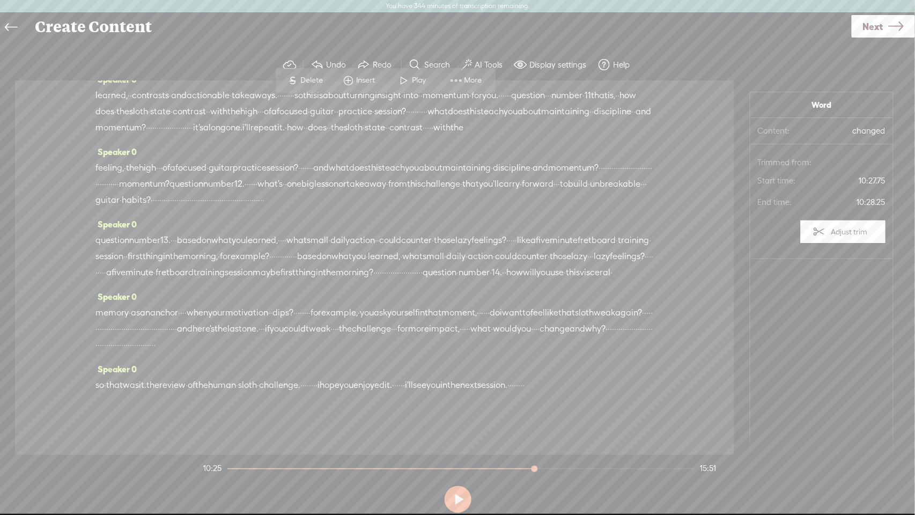
click at [793, 239] on label "Adjust trim" at bounding box center [849, 231] width 36 height 20
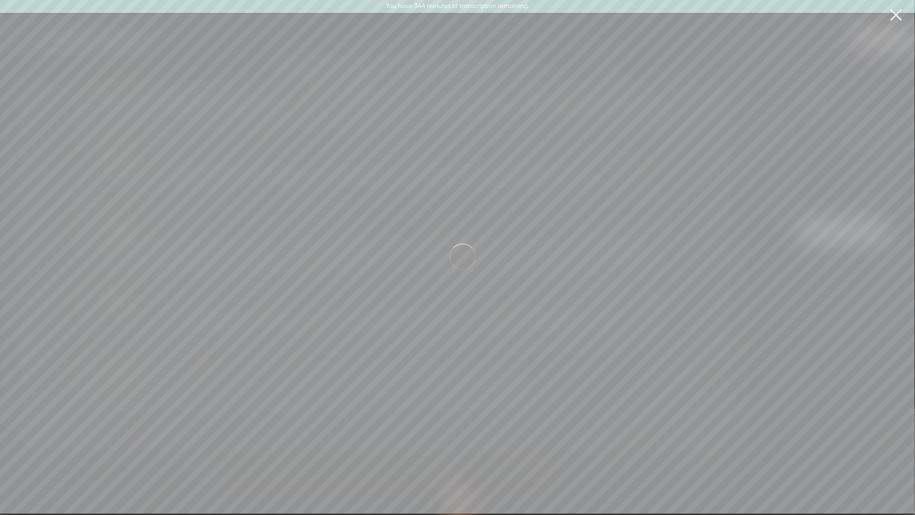
click at [793, 231] on div at bounding box center [462, 257] width 861 height 460
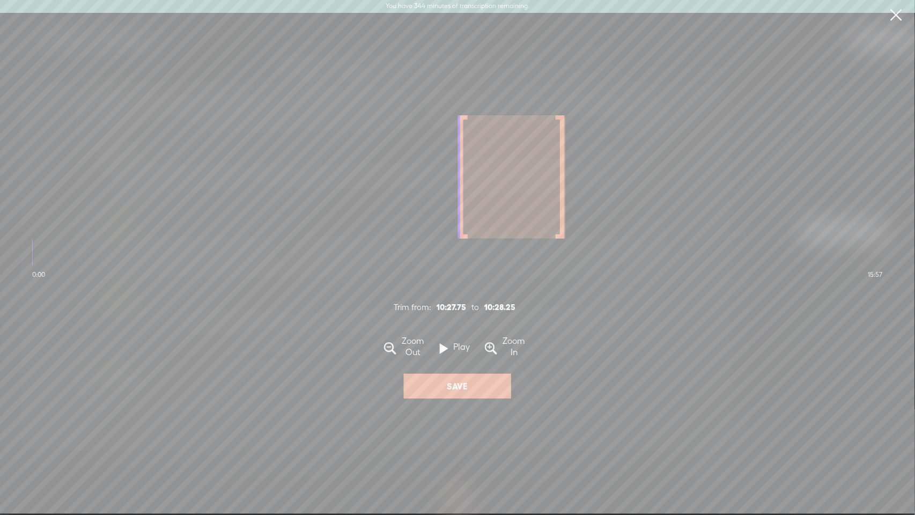
click at [442, 355] on span at bounding box center [444, 348] width 8 height 21
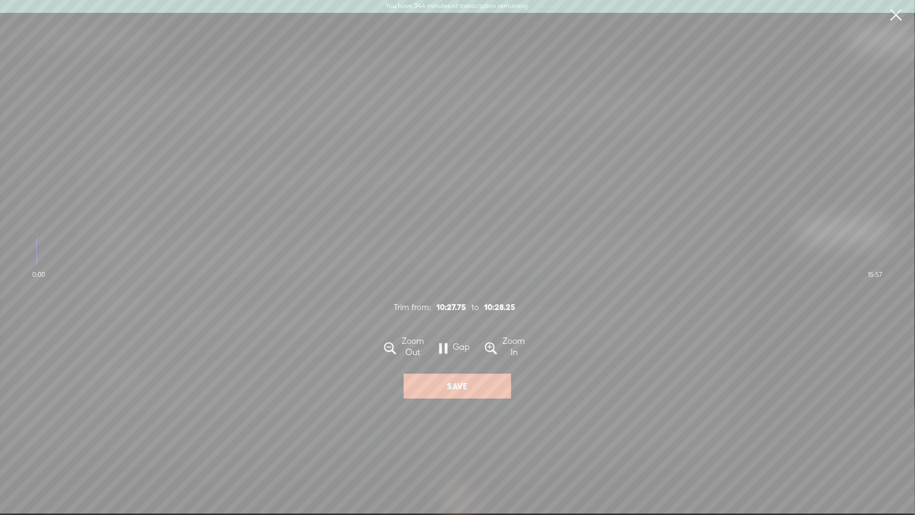
click at [442, 355] on span at bounding box center [444, 348] width 8 height 21
click at [793, 15] on link at bounding box center [896, 15] width 27 height 30
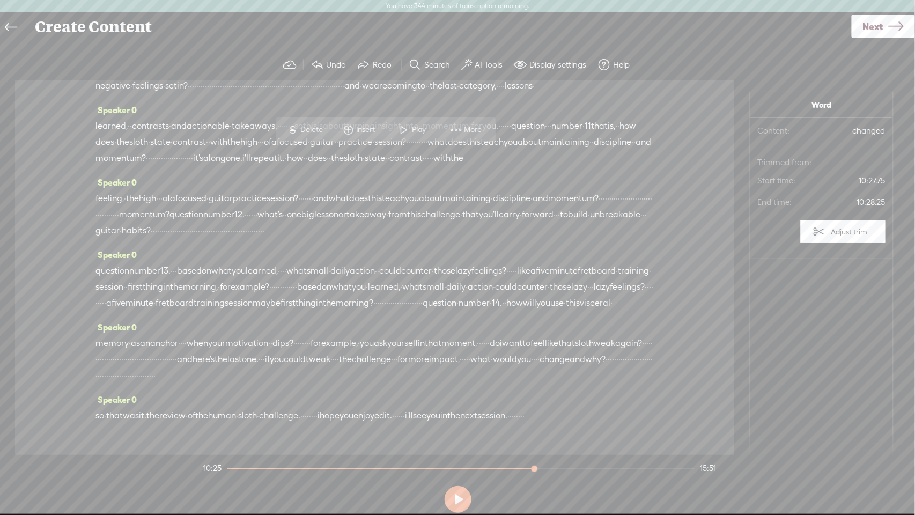
scroll to position [1356, 0]
click at [793, 238] on label "Adjust trim" at bounding box center [849, 231] width 36 height 20
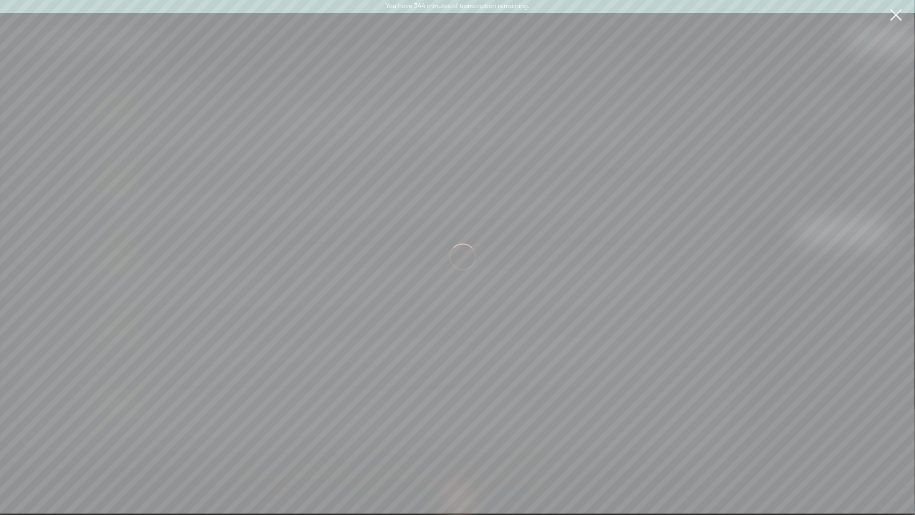
scroll to position [0, 134204]
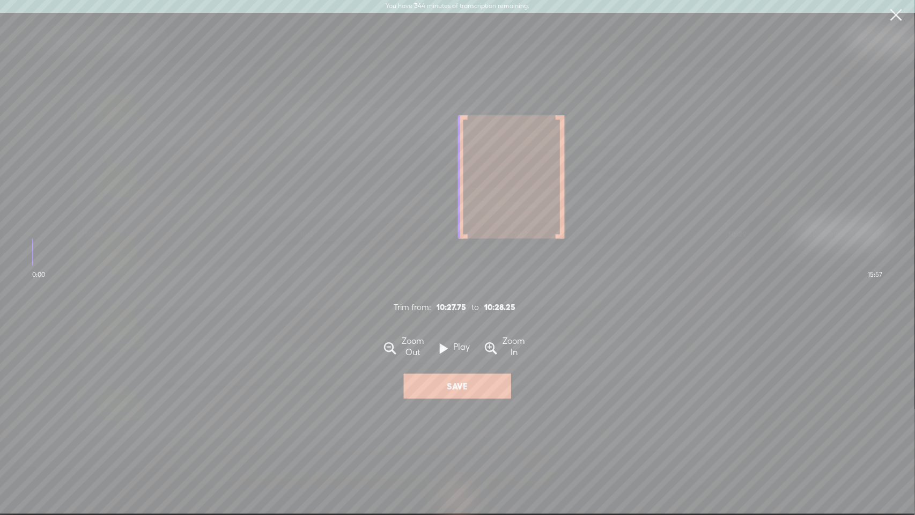
click at [468, 148] on div at bounding box center [511, 176] width 107 height 123
click at [463, 151] on div at bounding box center [511, 176] width 107 height 123
click at [514, 148] on div at bounding box center [511, 176] width 107 height 123
click at [530, 157] on div at bounding box center [511, 176] width 107 height 123
click at [529, 159] on div at bounding box center [511, 176] width 107 height 123
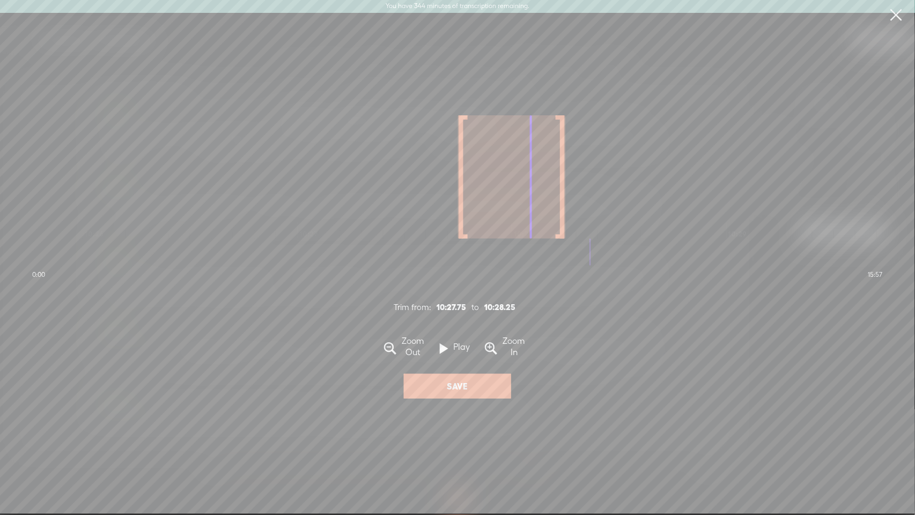
drag, startPoint x: 898, startPoint y: 17, endPoint x: 890, endPoint y: 20, distance: 8.4
click at [793, 17] on link at bounding box center [896, 15] width 27 height 30
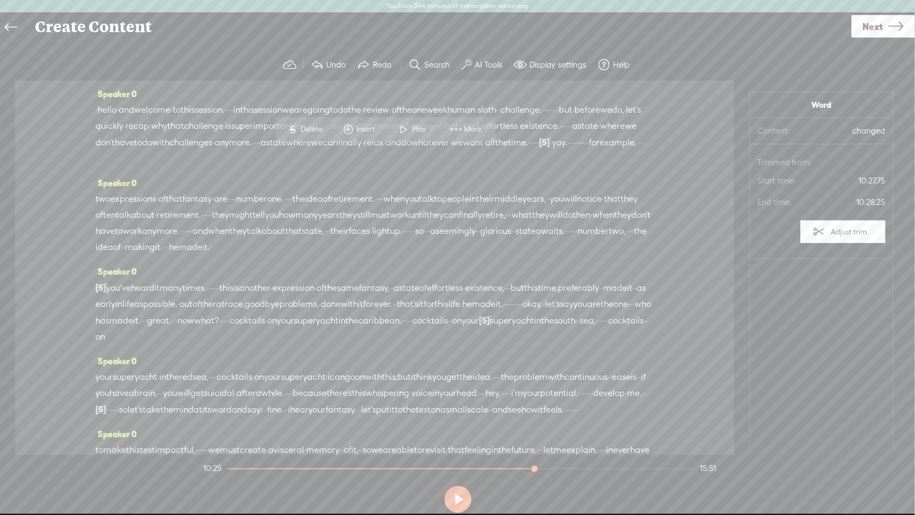
scroll to position [1356, 0]
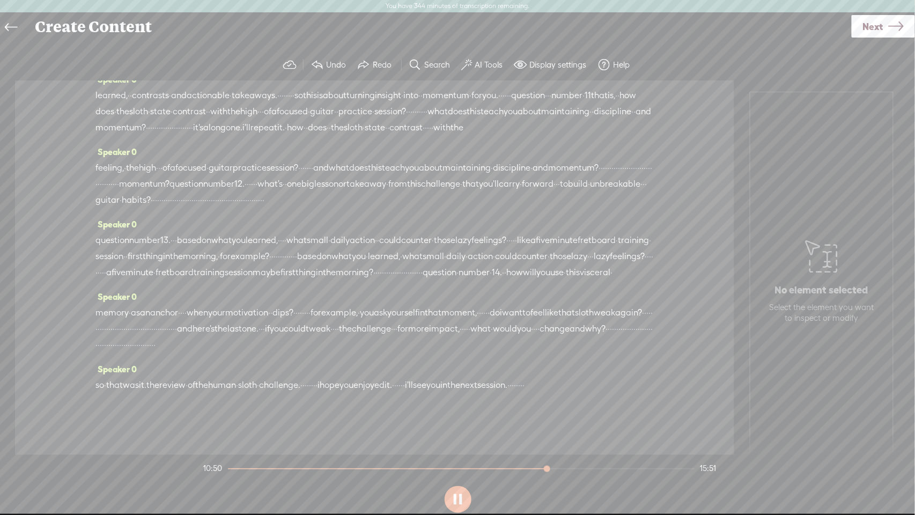
scroll to position [1458, 0]
click at [99, 47] on span "question" at bounding box center [112, 39] width 34 height 16
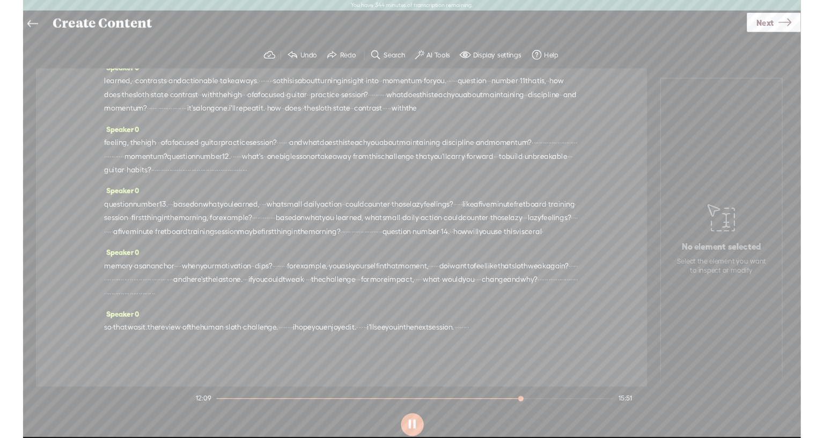
scroll to position [1819, 0]
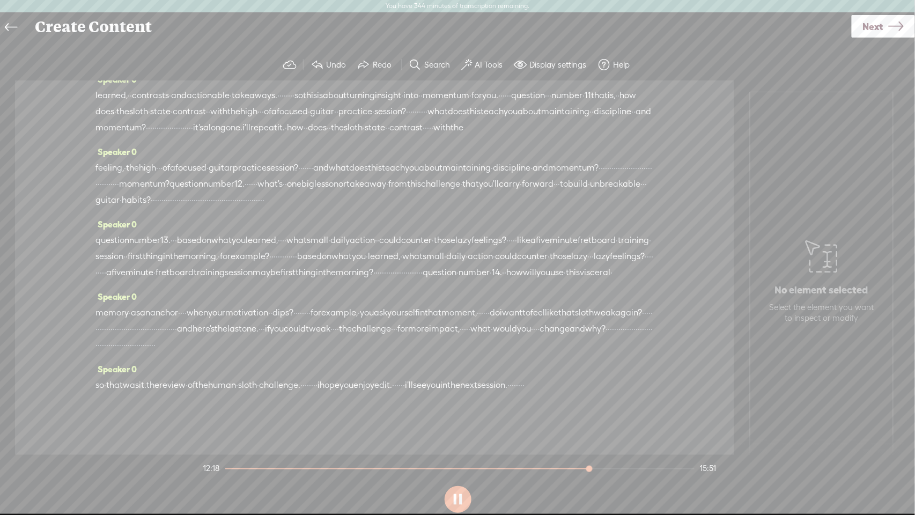
click at [101, 377] on span "so" at bounding box center [99, 385] width 9 height 16
click at [455, 499] on button at bounding box center [457, 499] width 27 height 27
click at [522, 387] on span "·" at bounding box center [523, 385] width 2 height 16
click at [876, 27] on span "Next" at bounding box center [873, 26] width 20 height 27
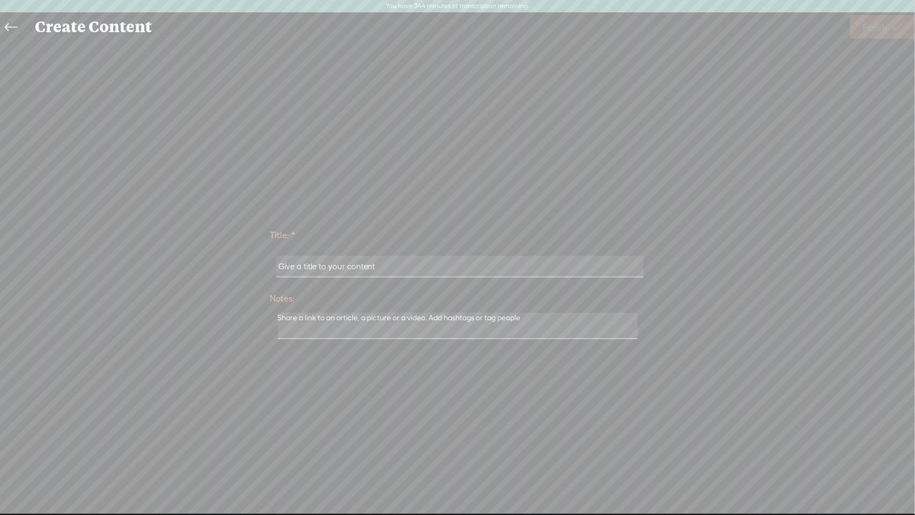
click at [384, 269] on input "text" at bounding box center [459, 266] width 367 height 21
click at [384, 268] on input "text" at bounding box center [459, 266] width 367 height 21
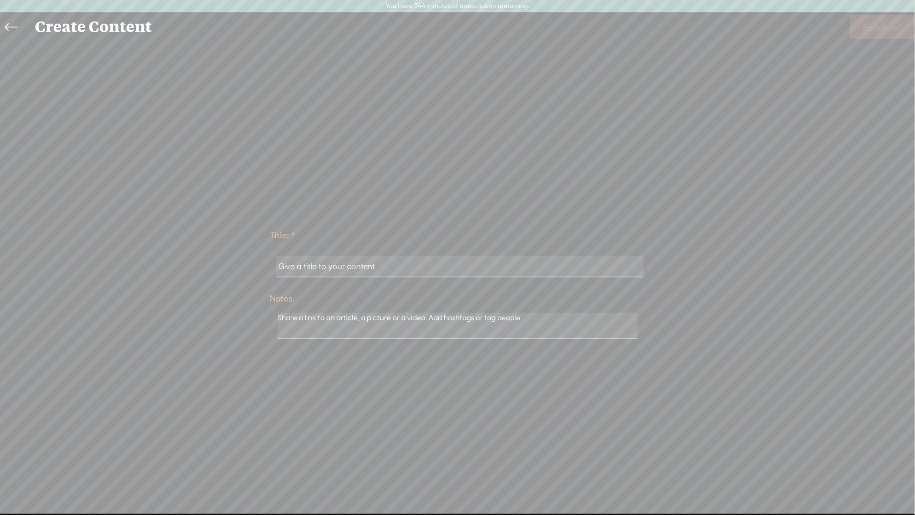
click at [383, 268] on input "text" at bounding box center [459, 266] width 367 height 21
drag, startPoint x: 389, startPoint y: 266, endPoint x: 252, endPoint y: 270, distance: 136.8
click at [252, 270] on div "Title: * Notes: Save as a draft content Publish: Warning: Narration of your tex…" at bounding box center [458, 283] width 894 height 122
click at [342, 265] on input "text" at bounding box center [459, 266] width 367 height 21
click at [342, 265] on input "s" at bounding box center [459, 266] width 367 height 21
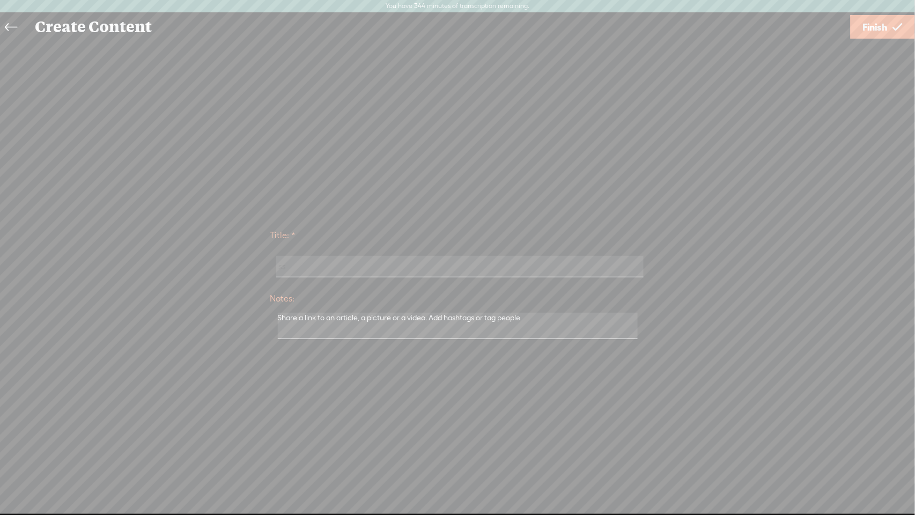
click at [342, 265] on input "ss" at bounding box center [459, 266] width 367 height 21
type input "s"
type input "Session 3.3"
drag, startPoint x: 465, startPoint y: 320, endPoint x: 395, endPoint y: 318, distance: 70.3
click at [395, 318] on textarea at bounding box center [458, 326] width 360 height 26
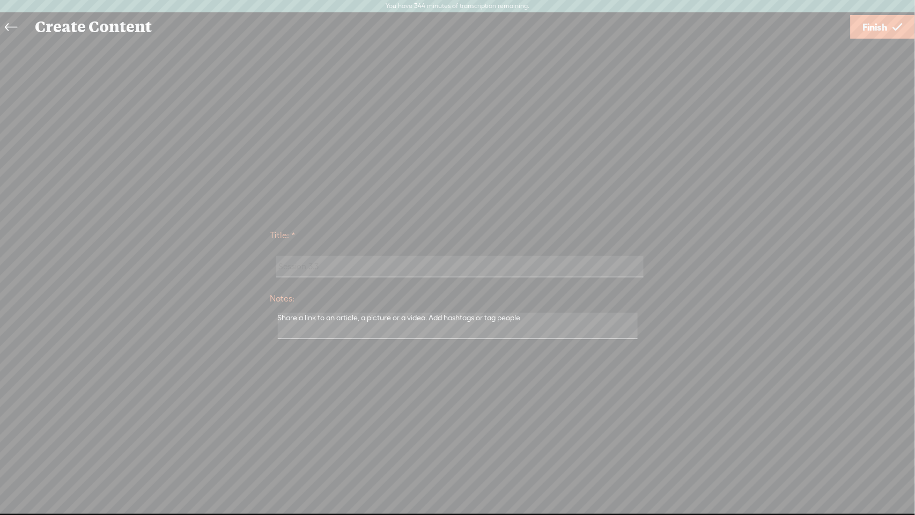
click at [395, 318] on textarea at bounding box center [458, 326] width 360 height 26
click at [553, 315] on textarea at bounding box center [458, 325] width 360 height 35
drag, startPoint x: 542, startPoint y: 317, endPoint x: 479, endPoint y: 314, distance: 63.4
click at [479, 314] on textarea at bounding box center [458, 325] width 360 height 35
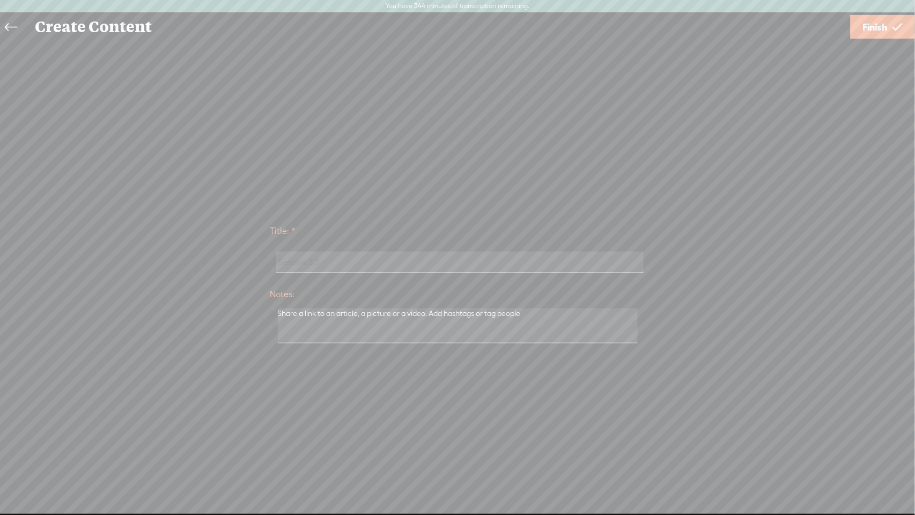
click at [894, 27] on icon at bounding box center [898, 26] width 10 height 27
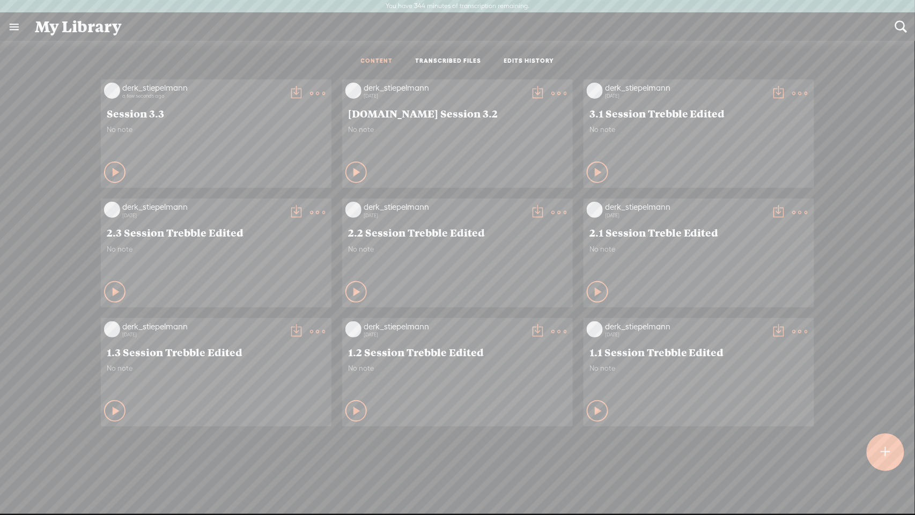
click at [293, 91] on t at bounding box center [295, 93] width 15 height 15
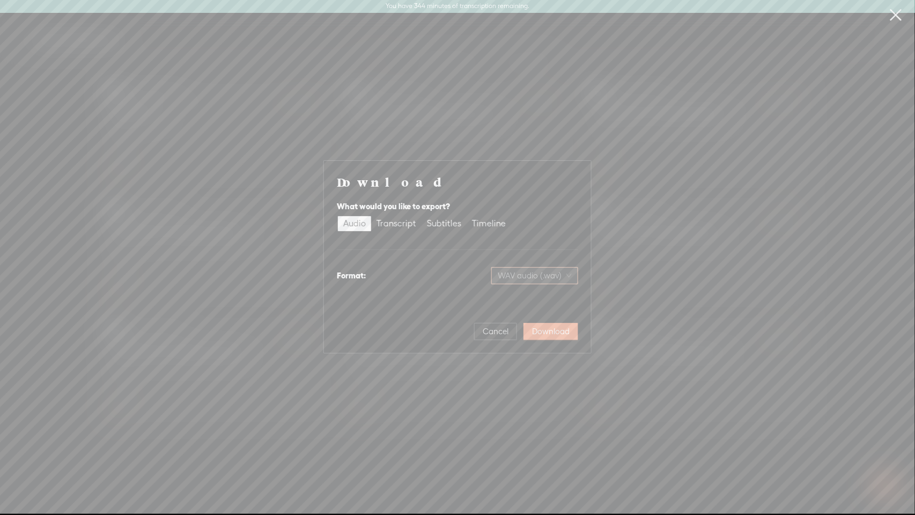
click at [508, 272] on span "WAV audio (.wav)" at bounding box center [535, 276] width 74 height 16
click at [514, 275] on span "WAV audio (.wav)" at bounding box center [535, 276] width 74 height 16
click at [568, 276] on span "WAV audio (.wav)" at bounding box center [535, 276] width 74 height 16
click at [562, 224] on div "Audio Transcript Subtitles Timeline" at bounding box center [457, 223] width 241 height 17
click at [554, 294] on div "Download What would you like to export? Audio Transcript Subtitles Timeline For…" at bounding box center [457, 257] width 241 height 166
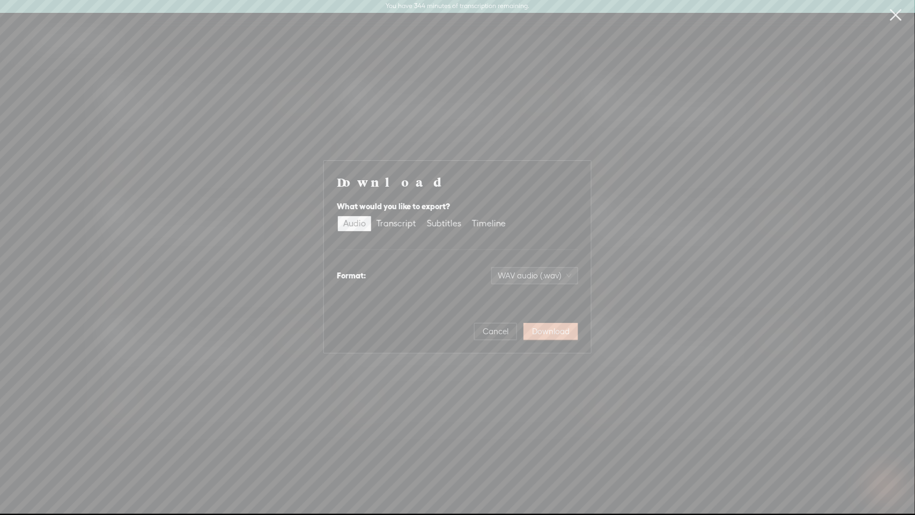
click at [550, 334] on span "Download" at bounding box center [551, 331] width 38 height 11
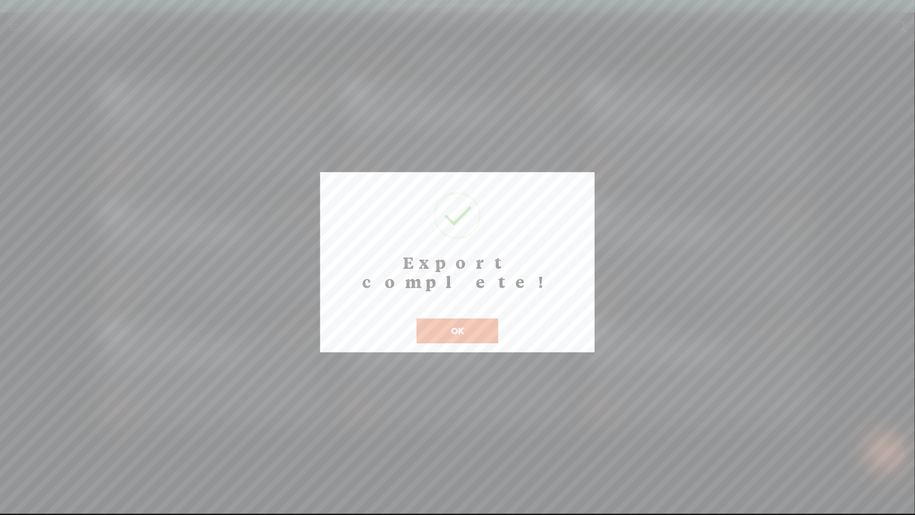
click at [441, 318] on button "OK" at bounding box center [457, 330] width 81 height 25
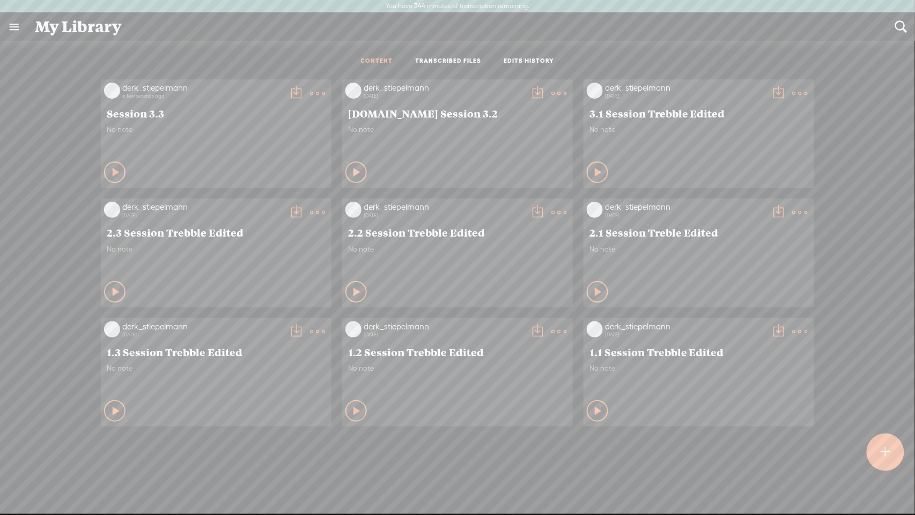
click at [381, 498] on div "derk_stiepelmann a few seconds ago Session 3.3 No note Play Content" at bounding box center [457, 312] width 899 height 477
